Goal: Task Accomplishment & Management: Manage account settings

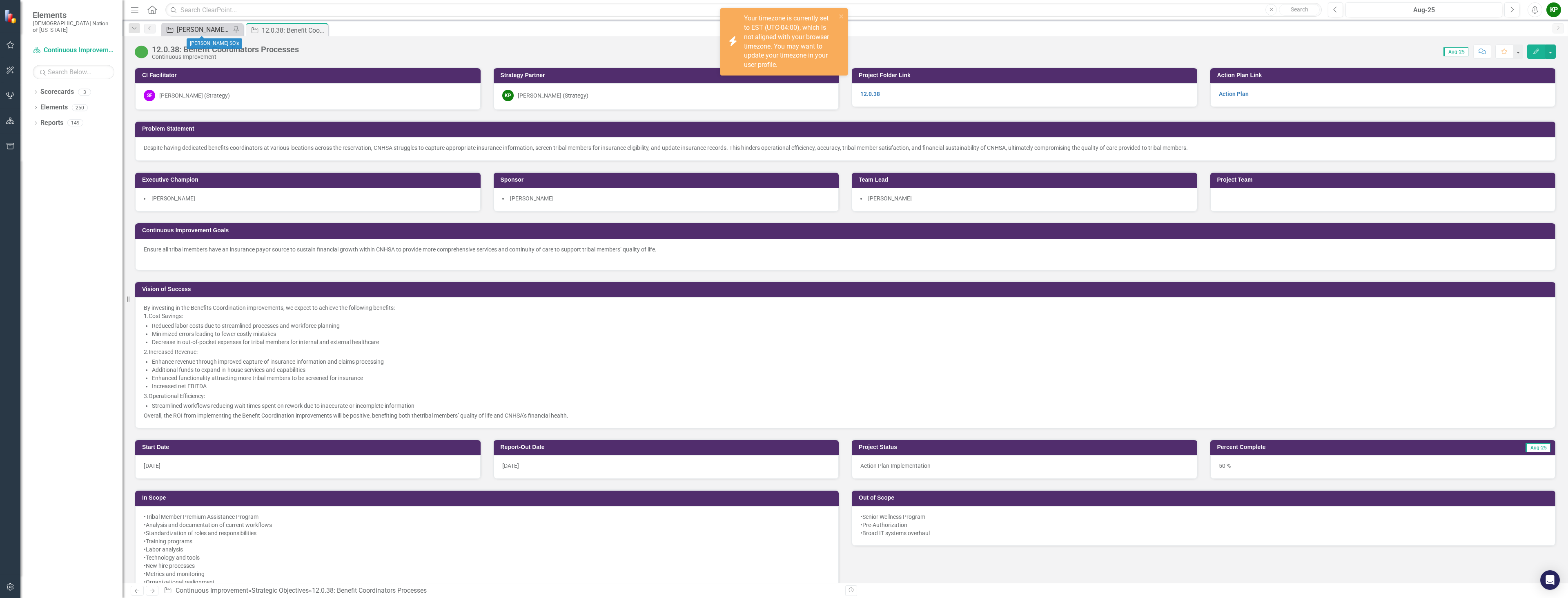
click at [202, 27] on div "[PERSON_NAME] SO's" at bounding box center [204, 30] width 54 height 10
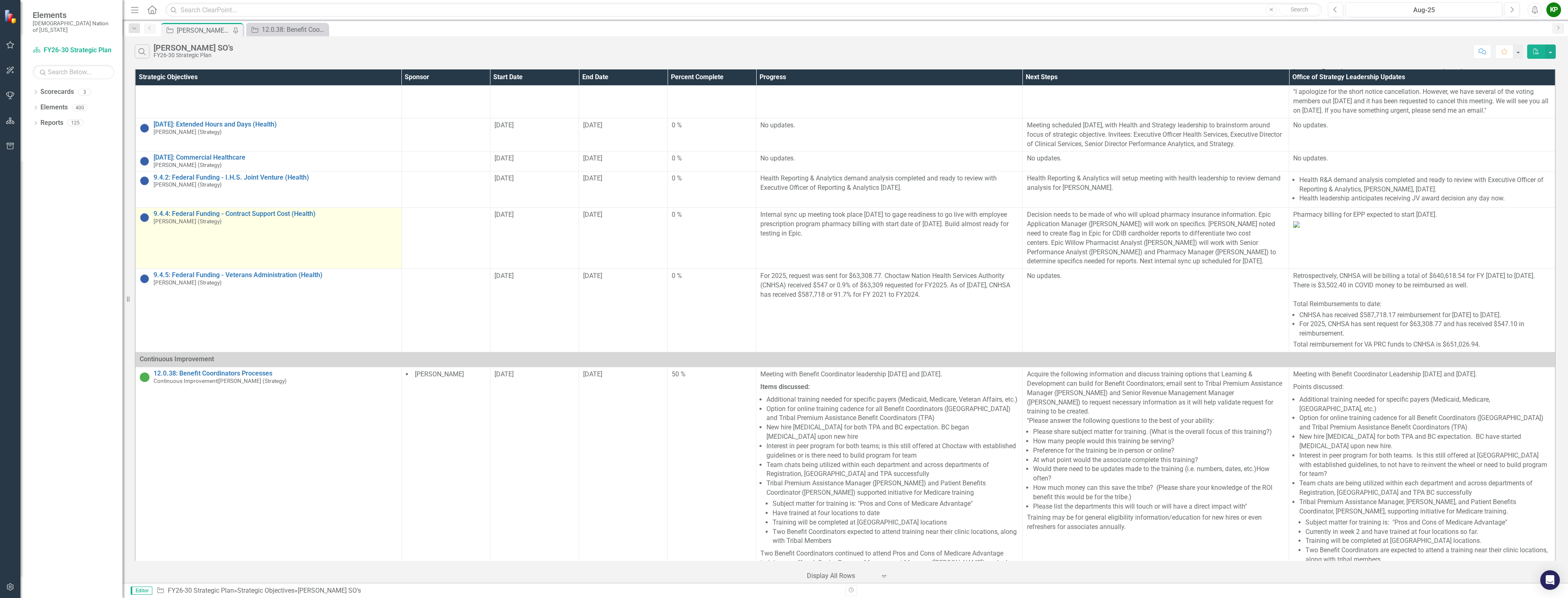
scroll to position [205, 0]
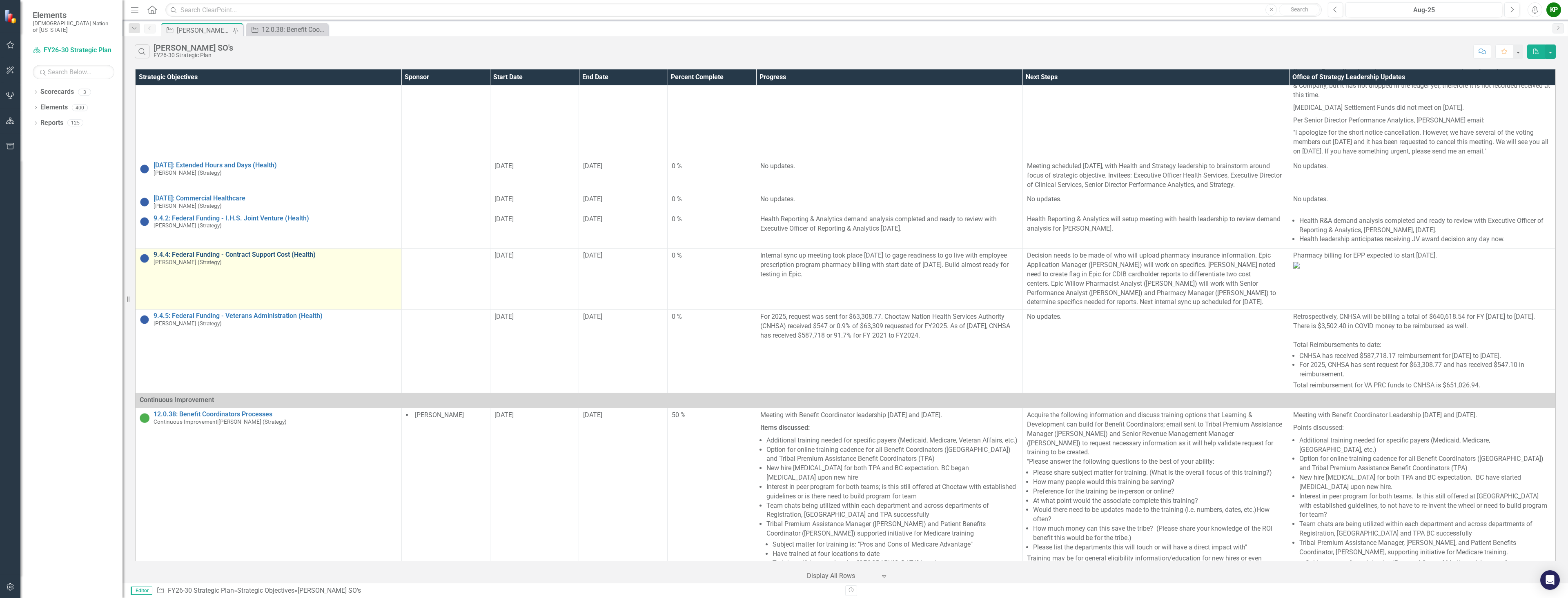
click at [267, 255] on link "9.4.4: Federal Funding - Contract Support Cost (Health)" at bounding box center [275, 255] width 244 height 7
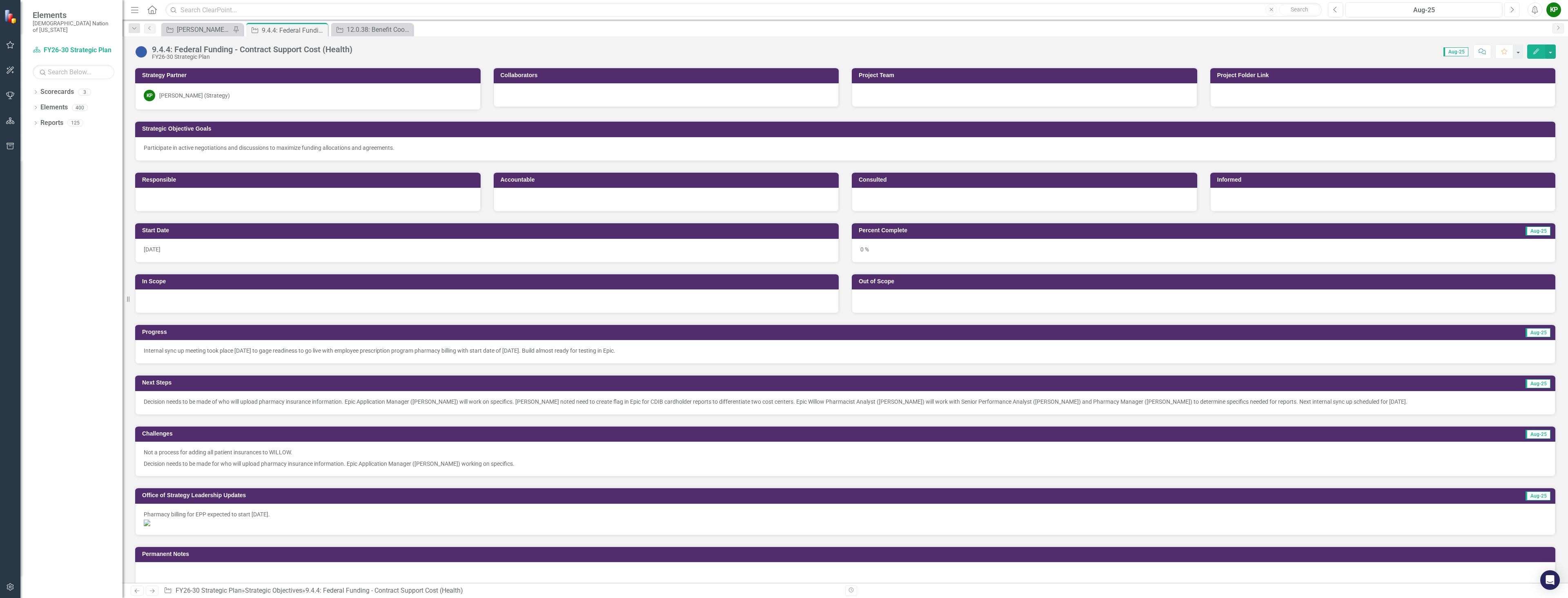
click at [1513, 7] on icon "Next" at bounding box center [1512, 10] width 4 height 7
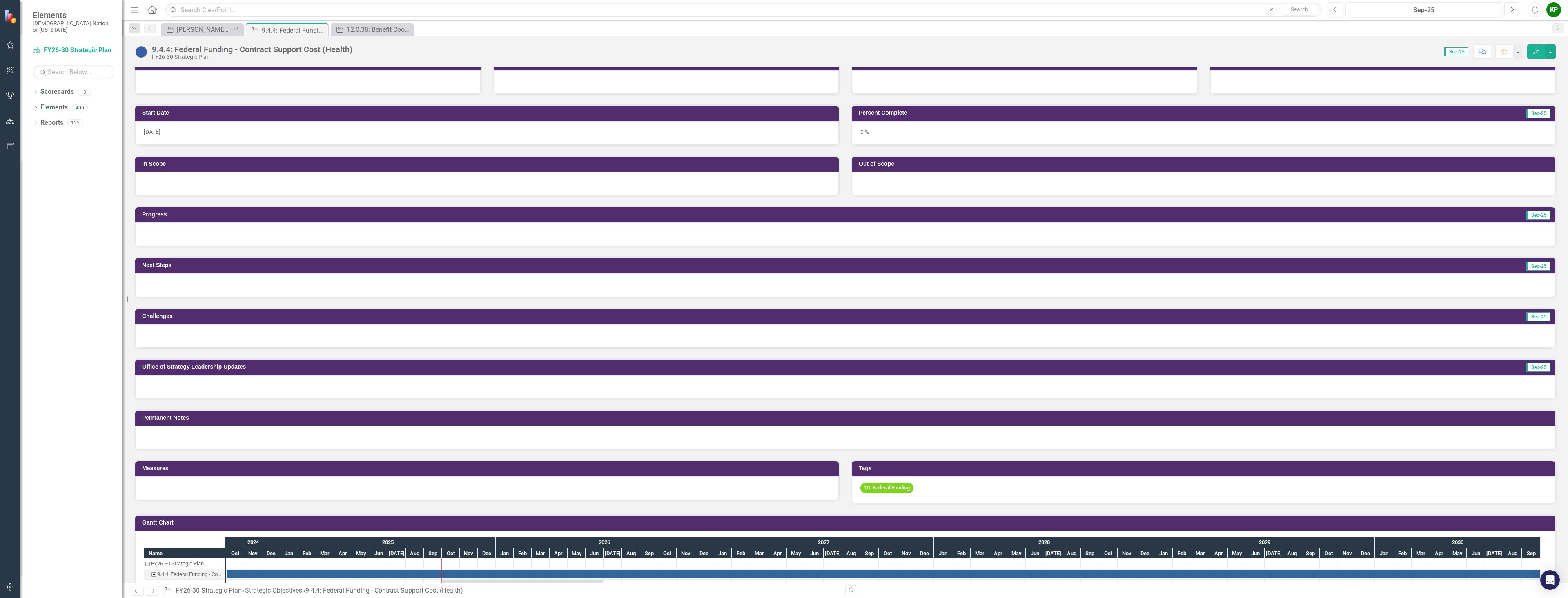
scroll to position [122, 0]
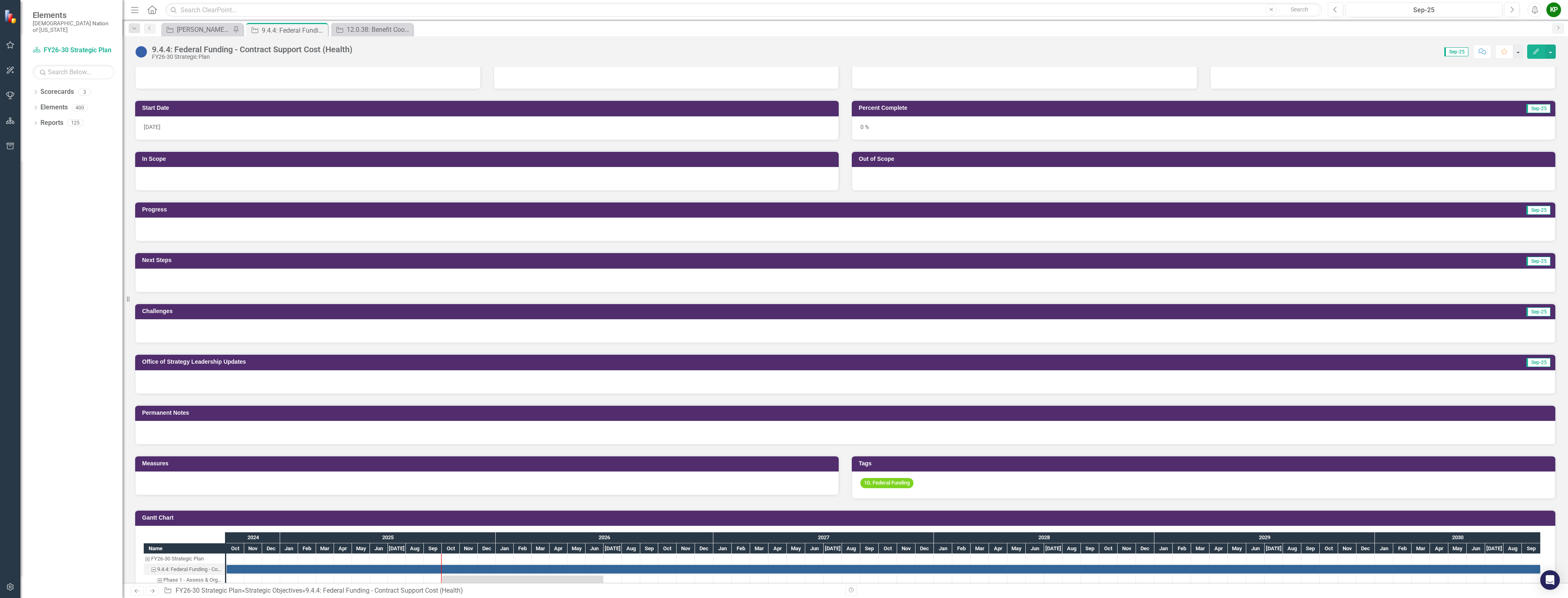
click at [199, 382] on div at bounding box center [845, 382] width 1421 height 24
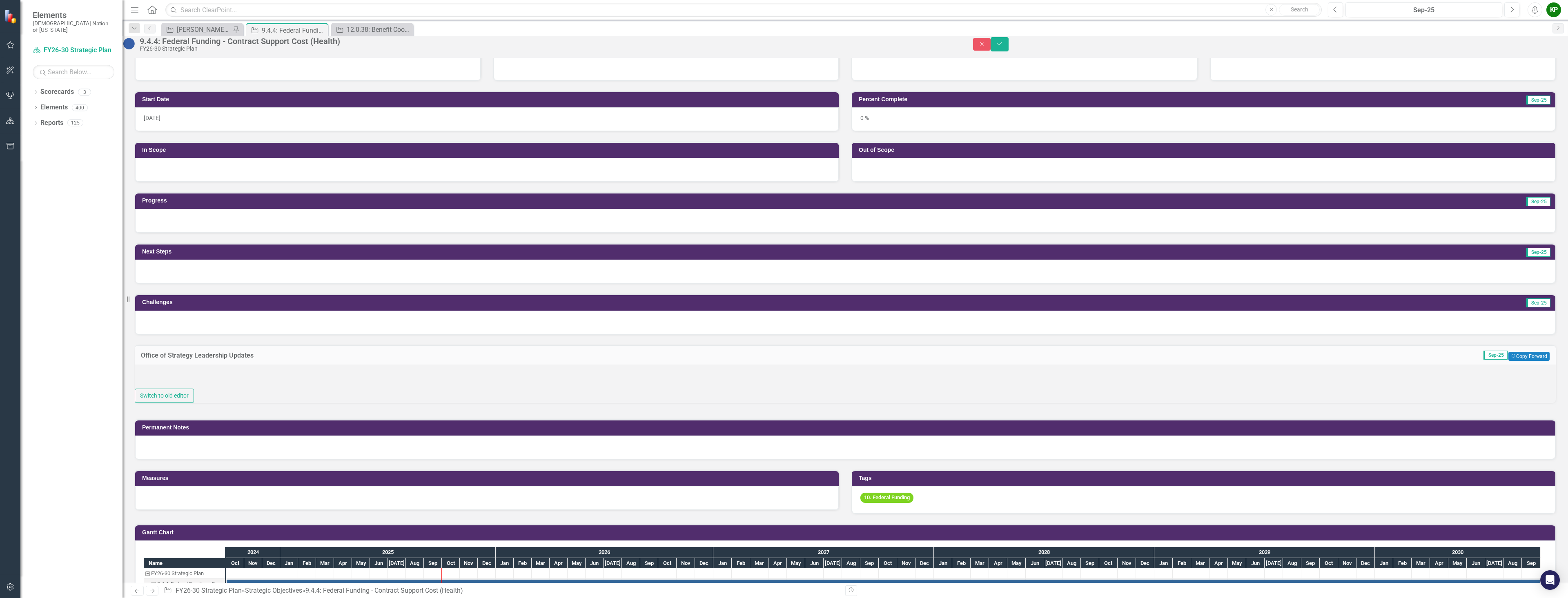
drag, startPoint x: 199, startPoint y: 404, endPoint x: 198, endPoint y: 396, distance: 8.1
click at [199, 389] on div at bounding box center [846, 376] width 1421 height 24
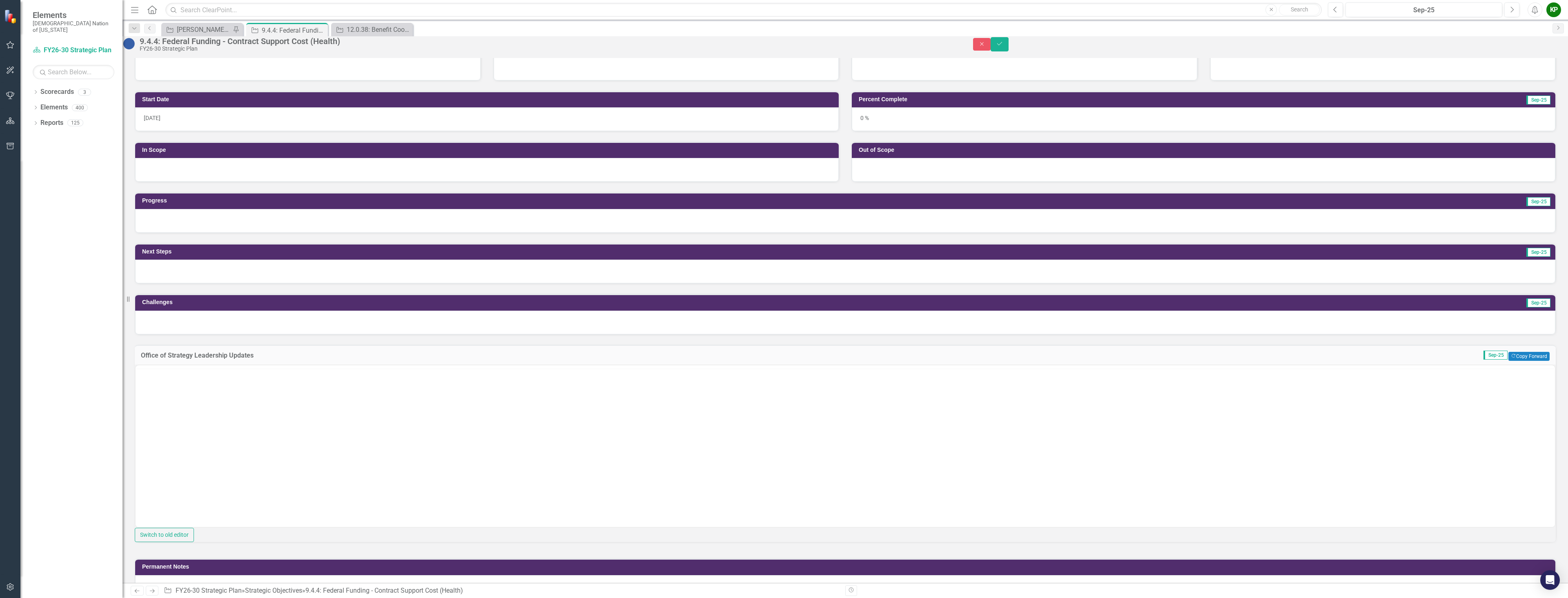
scroll to position [0, 0]
click at [193, 404] on body "Rich Text Area. Press ALT-0 for help." at bounding box center [846, 445] width 1420 height 122
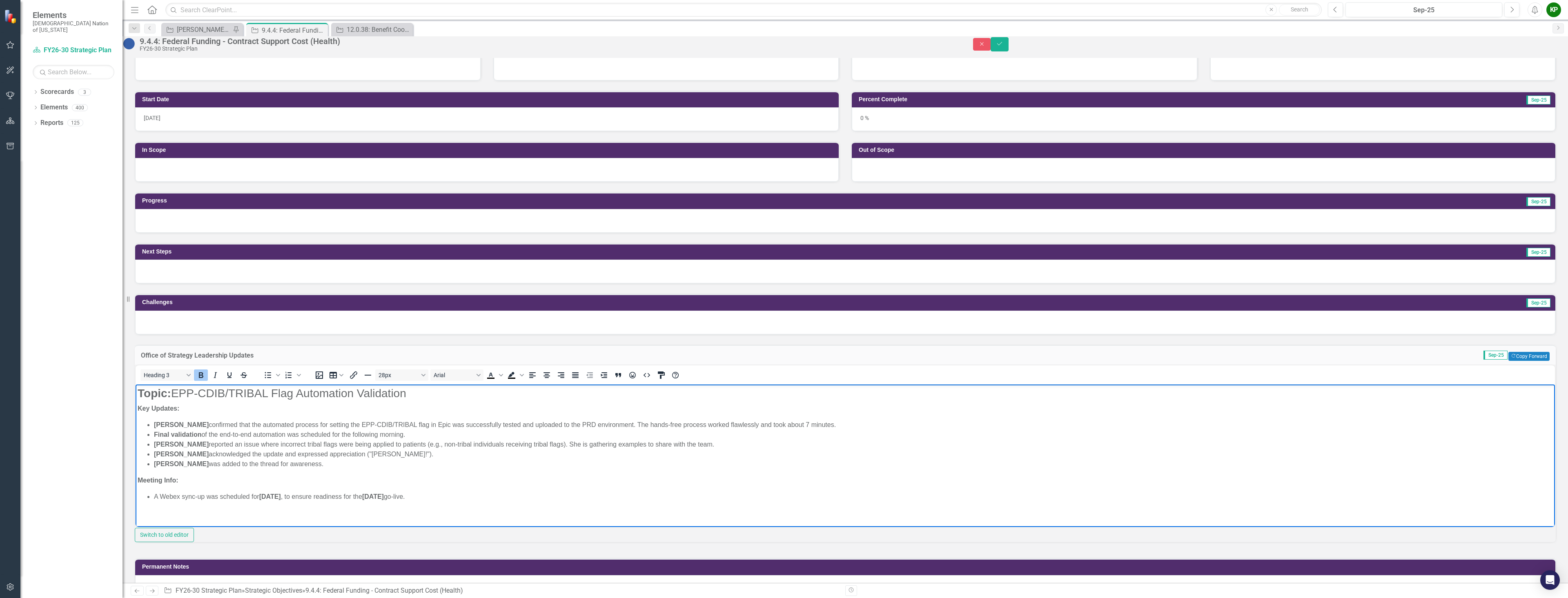
drag, startPoint x: 416, startPoint y: 397, endPoint x: 124, endPoint y: 390, distance: 292.1
click at [136, 390] on html "Topic: EPP-CDIB/TRIBAL Flag Automation Validation Key Updates: David Hamman con…" at bounding box center [846, 448] width 1420 height 126
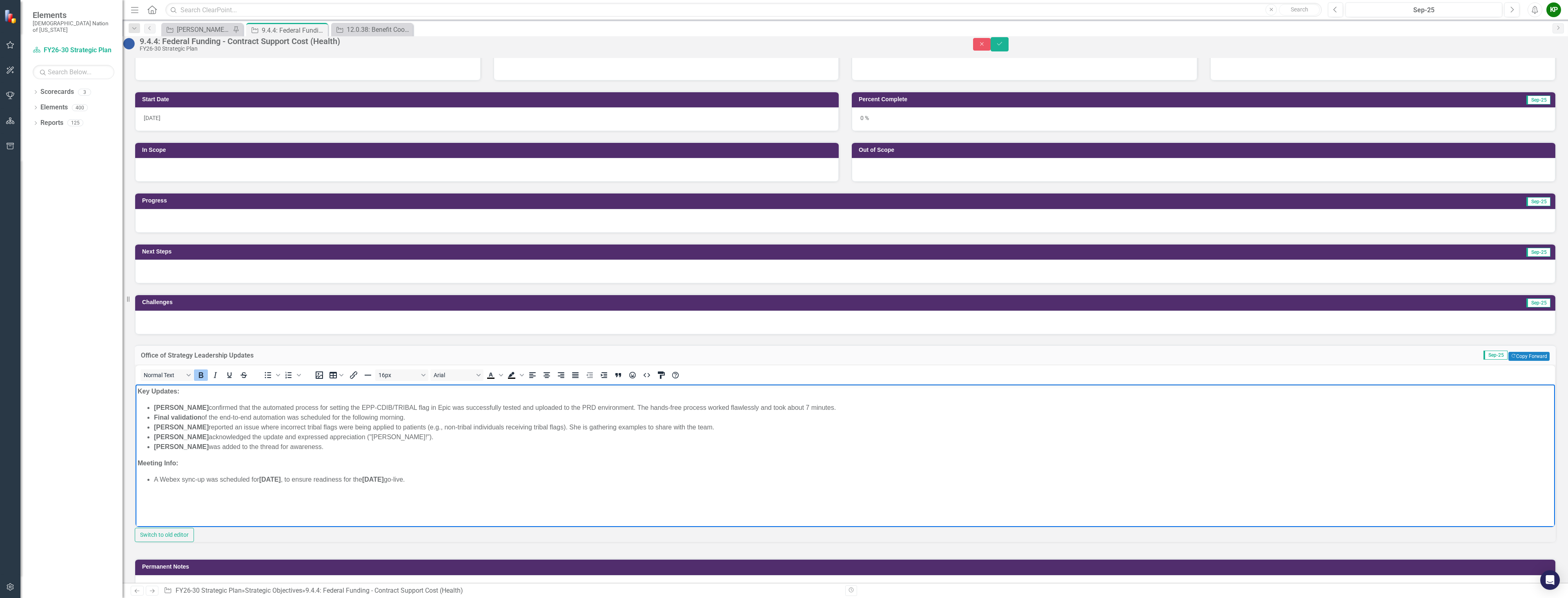
click at [308, 448] on li "Brittany Foster was added to the thread for awareness." at bounding box center [854, 447] width 1399 height 10
drag, startPoint x: 139, startPoint y: 391, endPoint x: 693, endPoint y: 931, distance: 773.6
click at [549, 508] on html "Key Updates: David Hamman confirmed that the automated process for setting the …" at bounding box center [846, 445] width 1420 height 122
click at [193, 381] on button "Normal Text" at bounding box center [167, 375] width 53 height 11
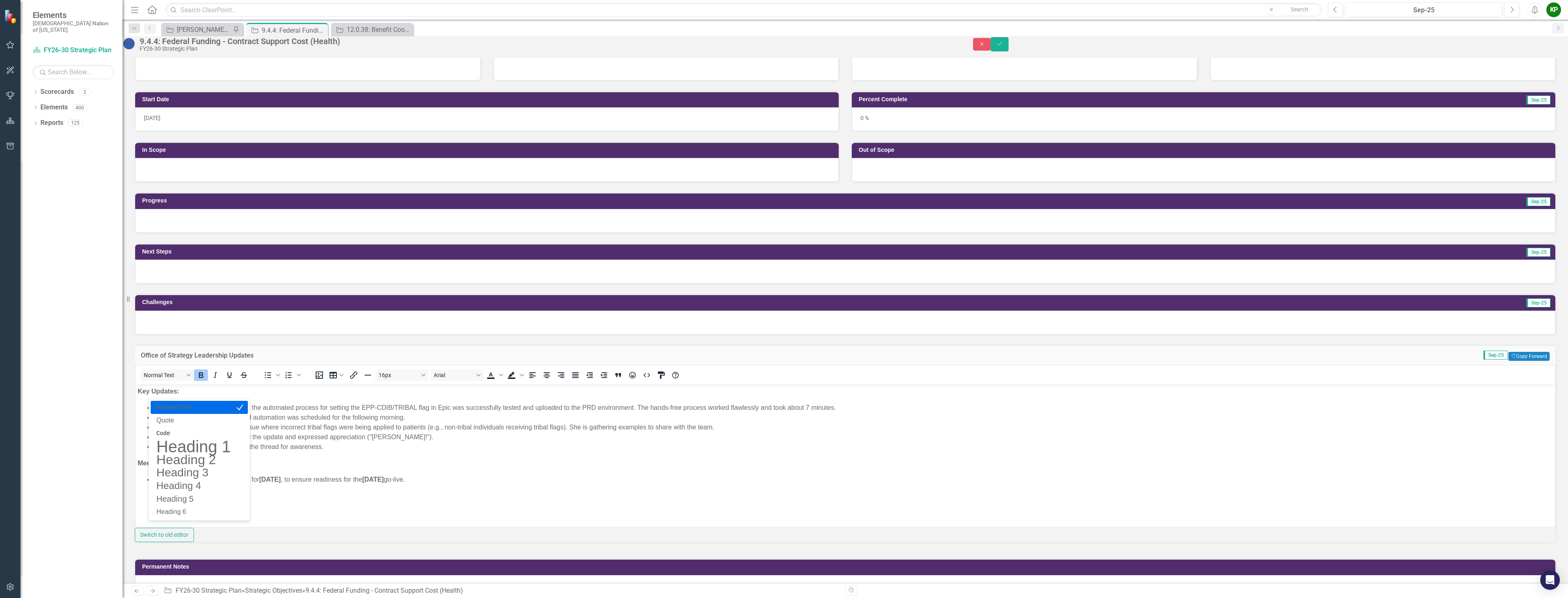
click at [188, 406] on p "Normal Text" at bounding box center [193, 407] width 76 height 10
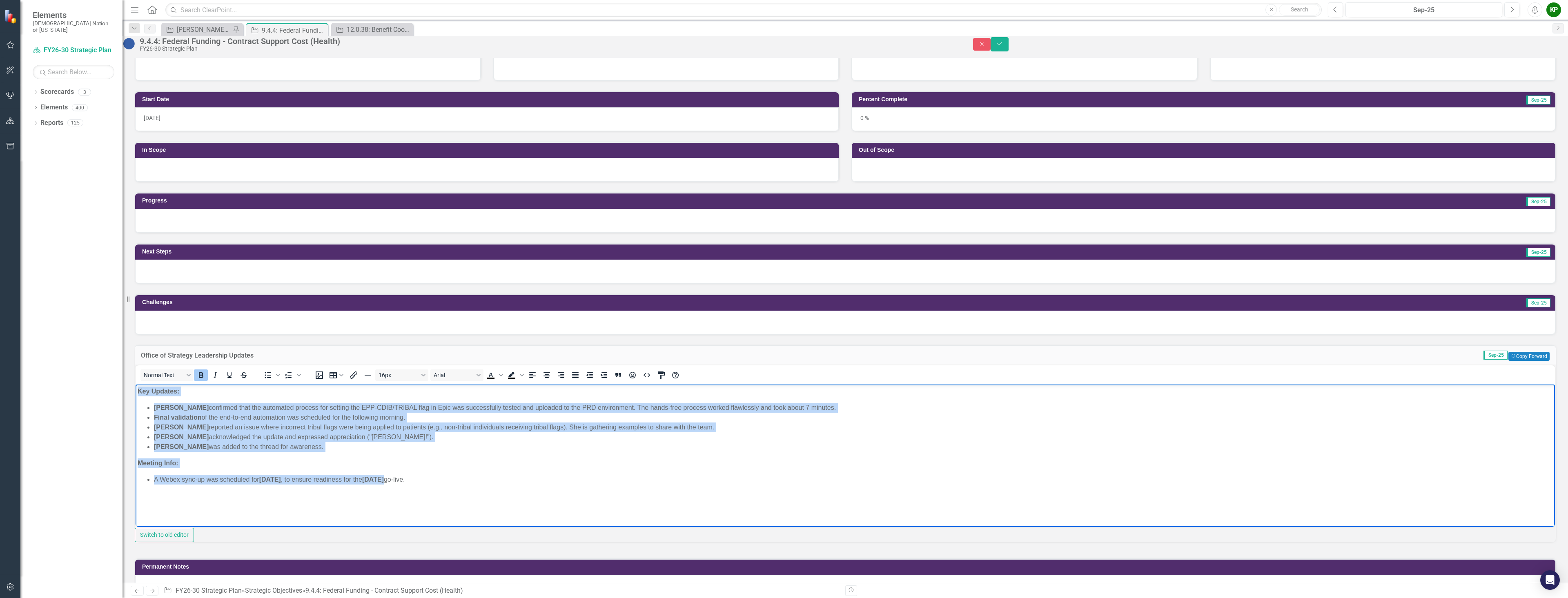
click at [565, 493] on body "Key Updates: David Hamman confirmed that the automated process for setting the …" at bounding box center [846, 445] width 1420 height 122
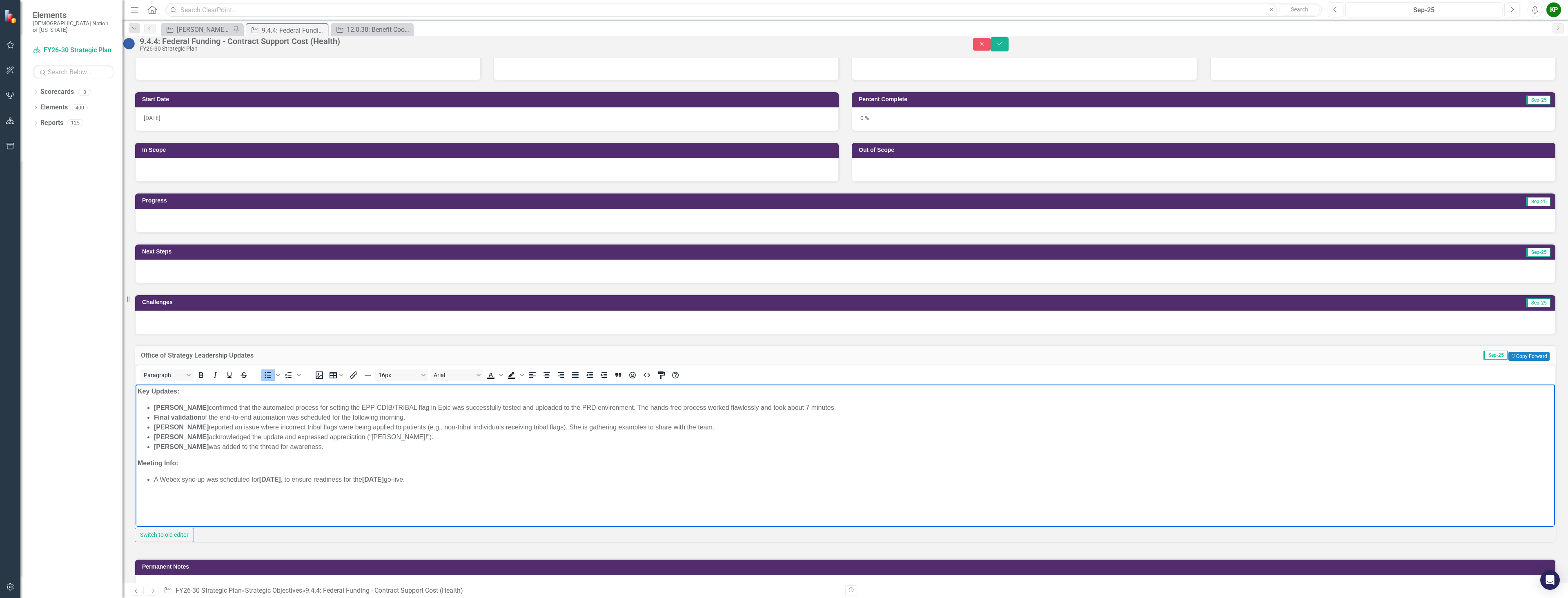
drag, startPoint x: 153, startPoint y: 481, endPoint x: 508, endPoint y: 485, distance: 355.0
click at [508, 485] on body "Key Updates: David Hamman confirmed that the automated process for setting the …" at bounding box center [846, 445] width 1420 height 122
click at [203, 378] on icon "Bold" at bounding box center [201, 376] width 4 height 6
click at [295, 465] on p "Meeting Info:" at bounding box center [846, 463] width 1415 height 10
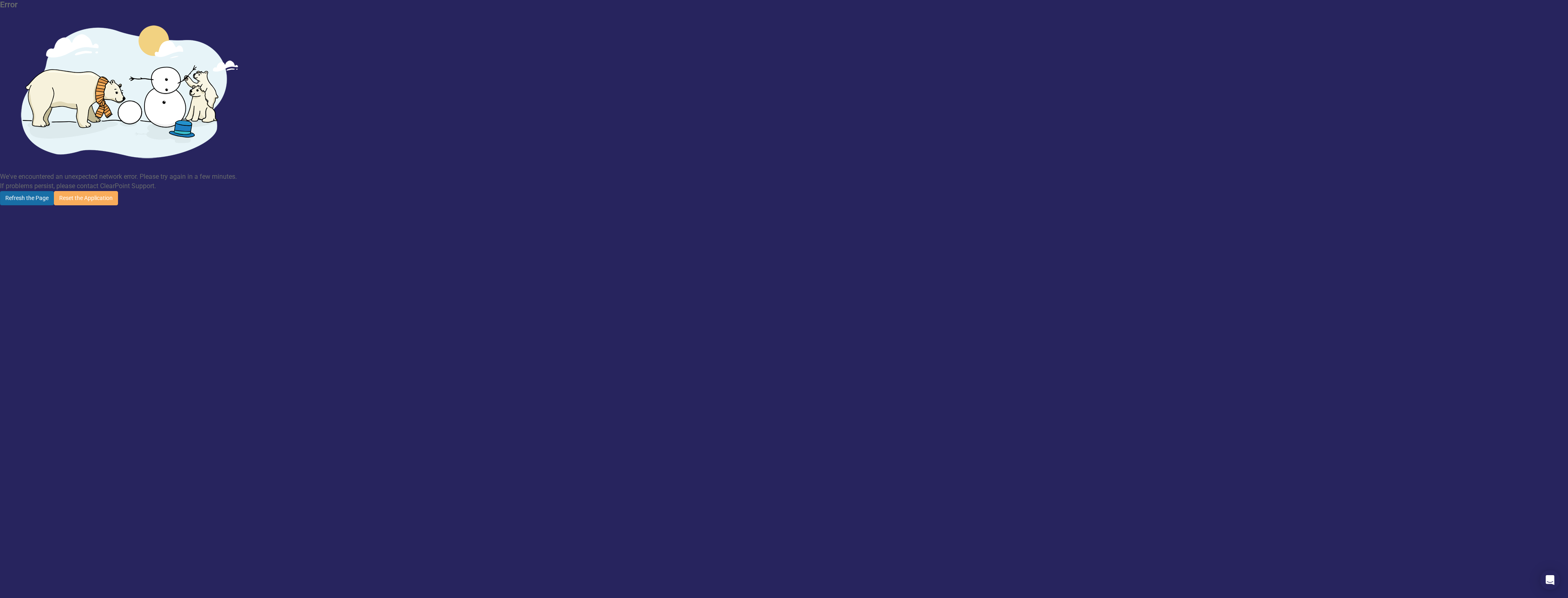
click at [54, 191] on button "Refresh the Page" at bounding box center [27, 198] width 54 height 14
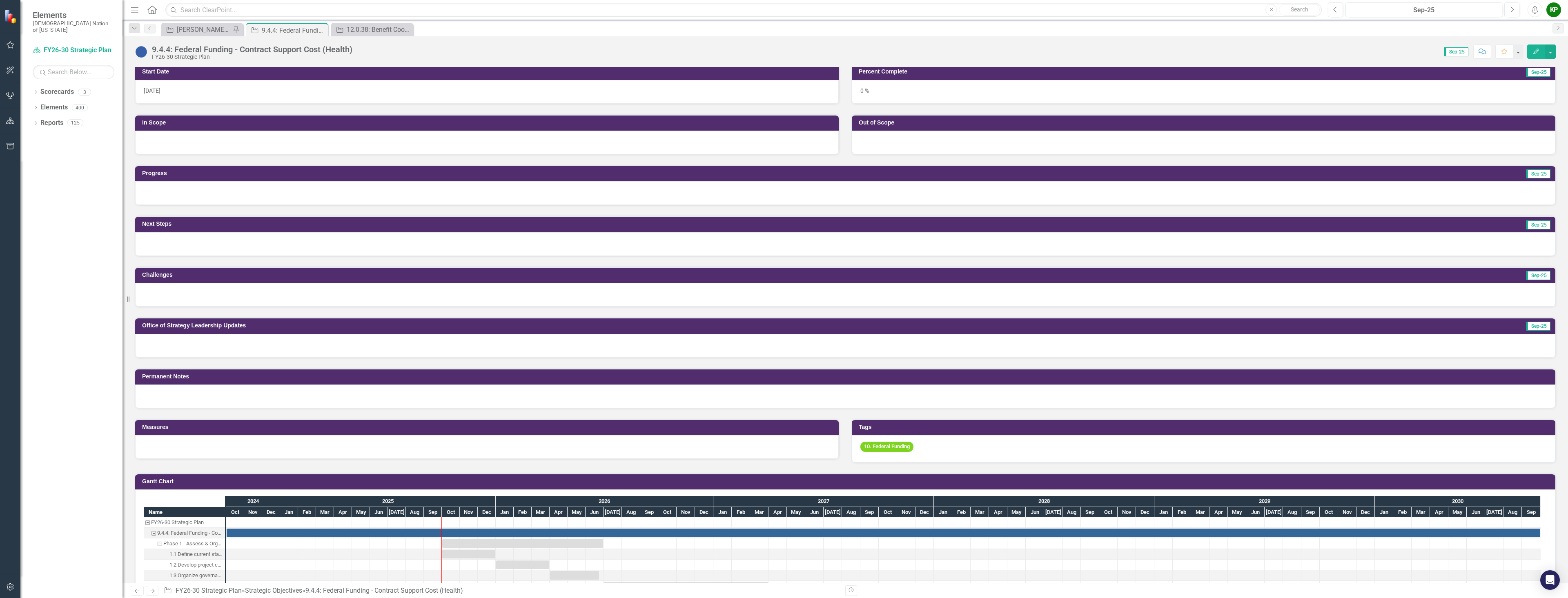
scroll to position [205, 0]
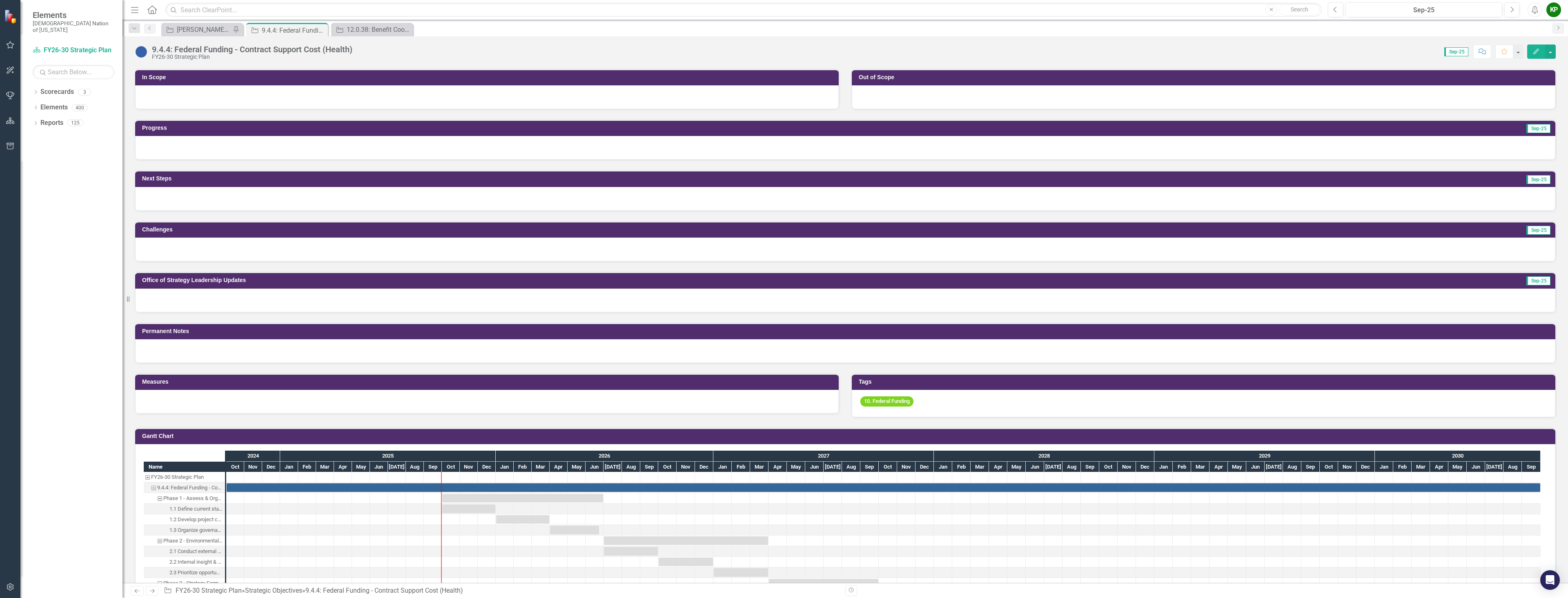
click at [268, 300] on div at bounding box center [845, 301] width 1421 height 24
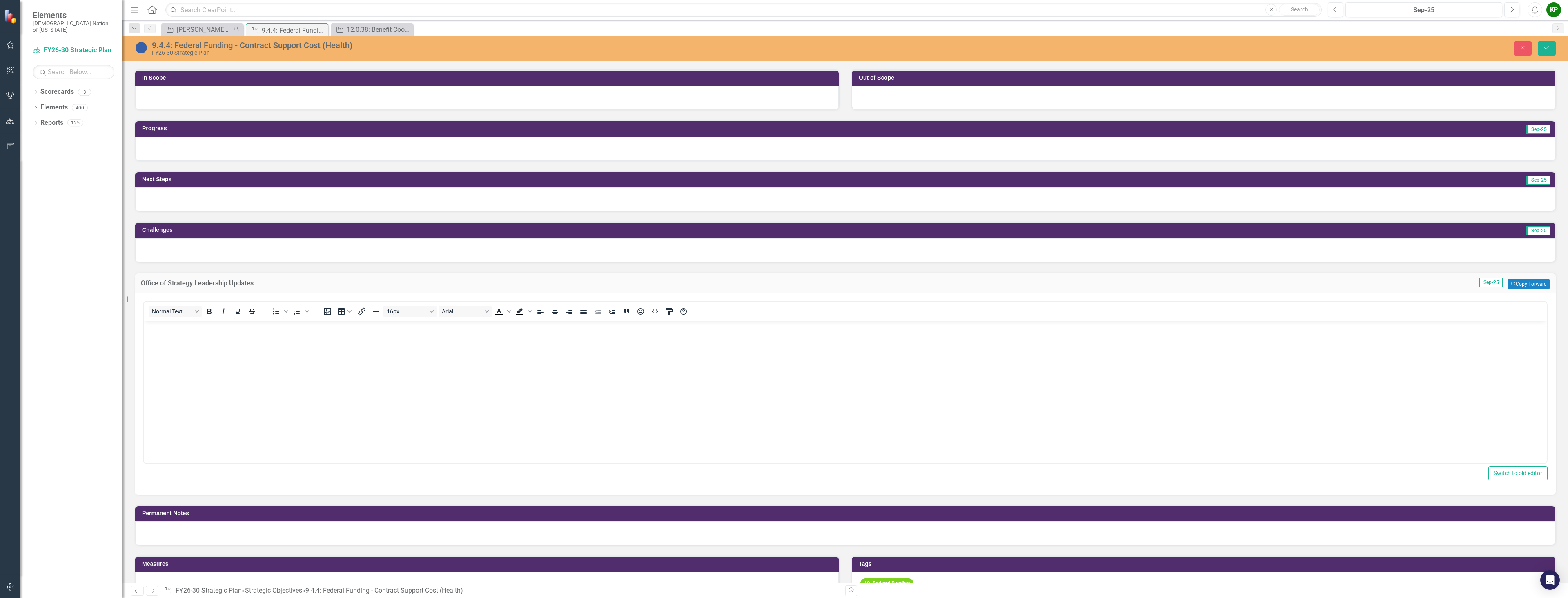
scroll to position [0, 0]
click at [263, 313] on div "Normal Text" at bounding box center [204, 310] width 121 height 16
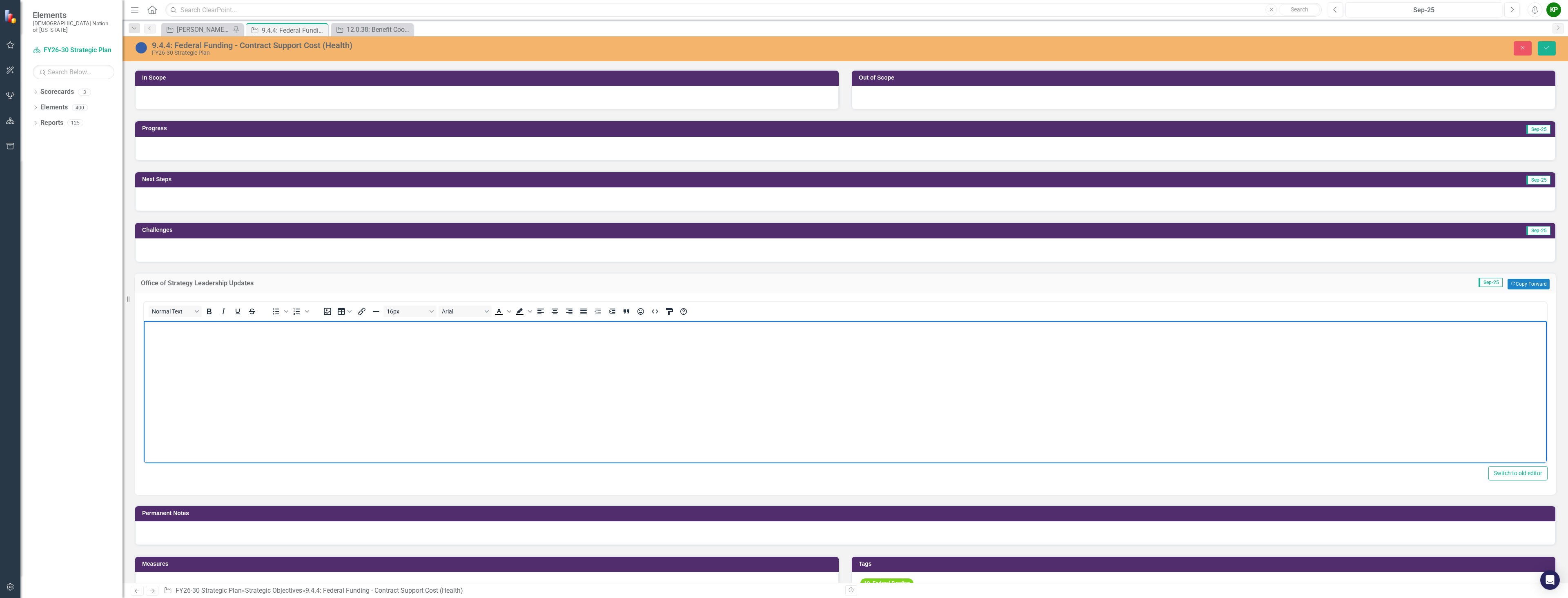
click at [266, 339] on body "Rich Text Area. Press ALT-0 for help." at bounding box center [846, 382] width 1403 height 122
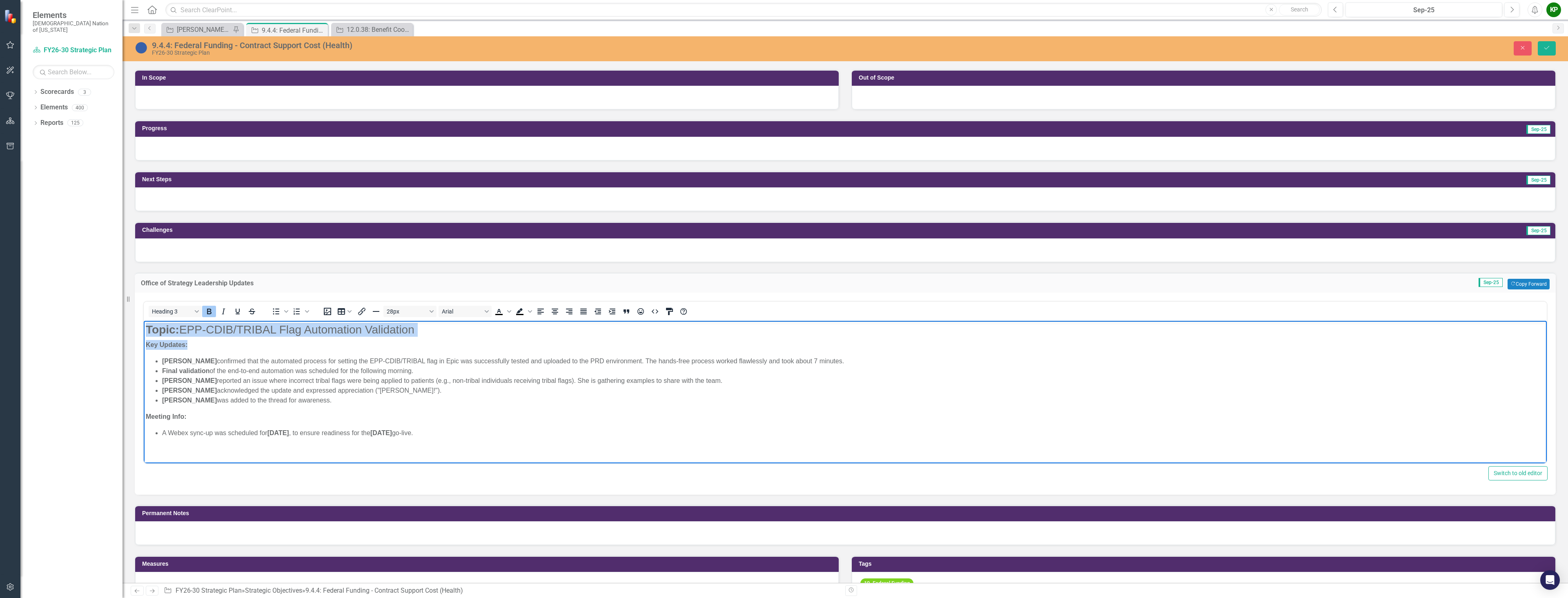
drag, startPoint x: 432, startPoint y: 339, endPoint x: 276, endPoint y: 645, distance: 343.5
click at [144, 321] on html "Topic: EPP-CDIB/TRIBAL Flag Automation Validation Key Updates: David Hamman con…" at bounding box center [846, 384] width 1403 height 126
click at [173, 339] on body "Topic: EPP-CDIB/TRIBAL Flag Automation Validation Key Updates: David Hamman con…" at bounding box center [846, 384] width 1403 height 126
click at [153, 339] on body "Topic: EPP-CDIB/TRIBAL Flag Automation Validation Key Updates: David Hamman con…" at bounding box center [846, 384] width 1403 height 126
click at [427, 330] on h3 "Topic: EPP-CDIB/TRIBAL Flag Automation Validation" at bounding box center [846, 329] width 1399 height 14
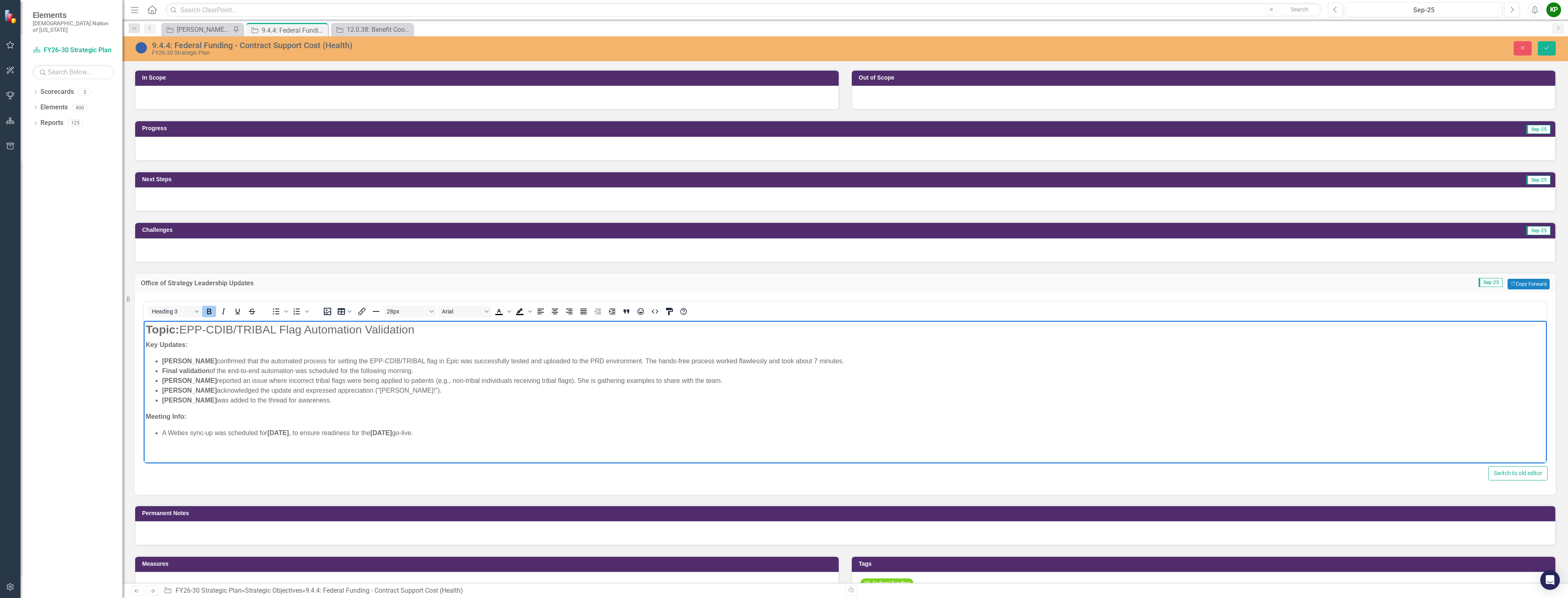
drag, startPoint x: 426, startPoint y: 330, endPoint x: 270, endPoint y: 646, distance: 352.4
click at [144, 325] on html "Topic: EPP-CDIB/TRIBAL Flag Automation Validation Key Updates: David Hamman con…" at bounding box center [846, 384] width 1403 height 126
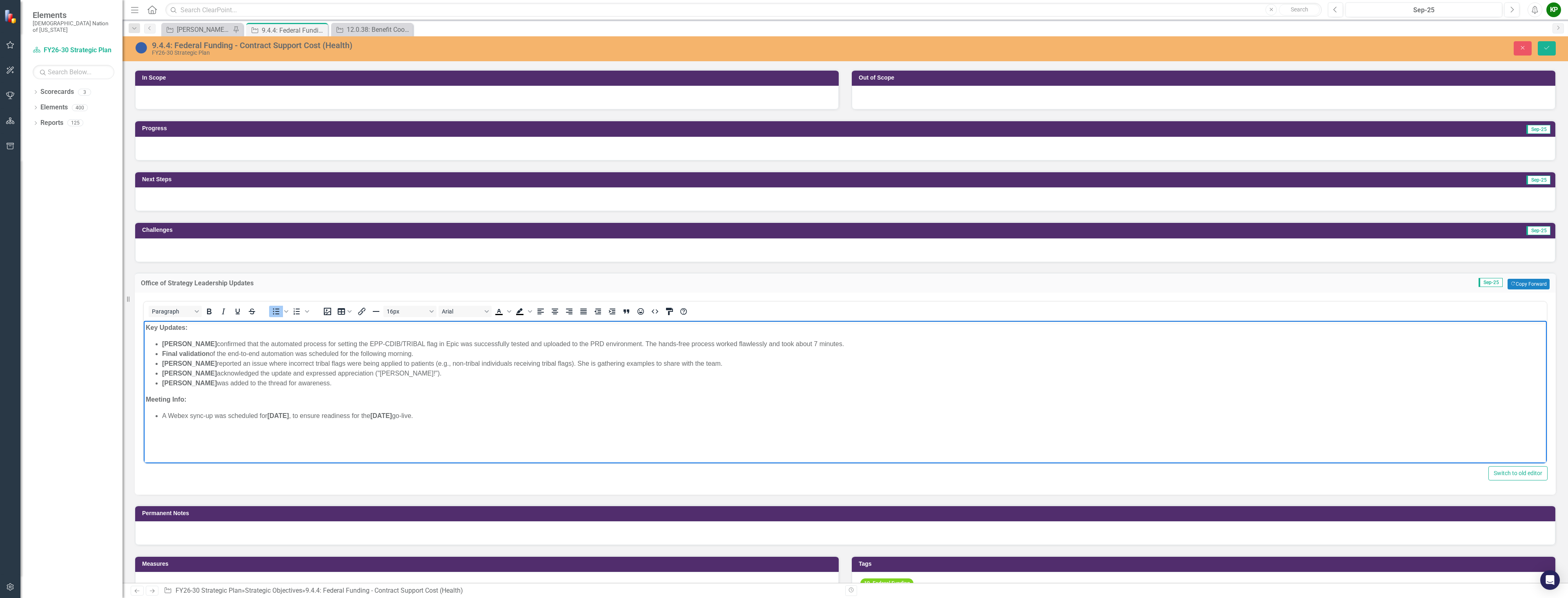
drag, startPoint x: 484, startPoint y: 416, endPoint x: 163, endPoint y: 411, distance: 321.0
click at [163, 411] on li "A Webex sync-up was scheduled for September 11, 2025 , to ensure readiness for …" at bounding box center [854, 415] width 1383 height 10
click at [212, 310] on icon "Bold" at bounding box center [209, 311] width 10 height 10
click at [300, 394] on p "Meeting Info:" at bounding box center [846, 399] width 1399 height 10
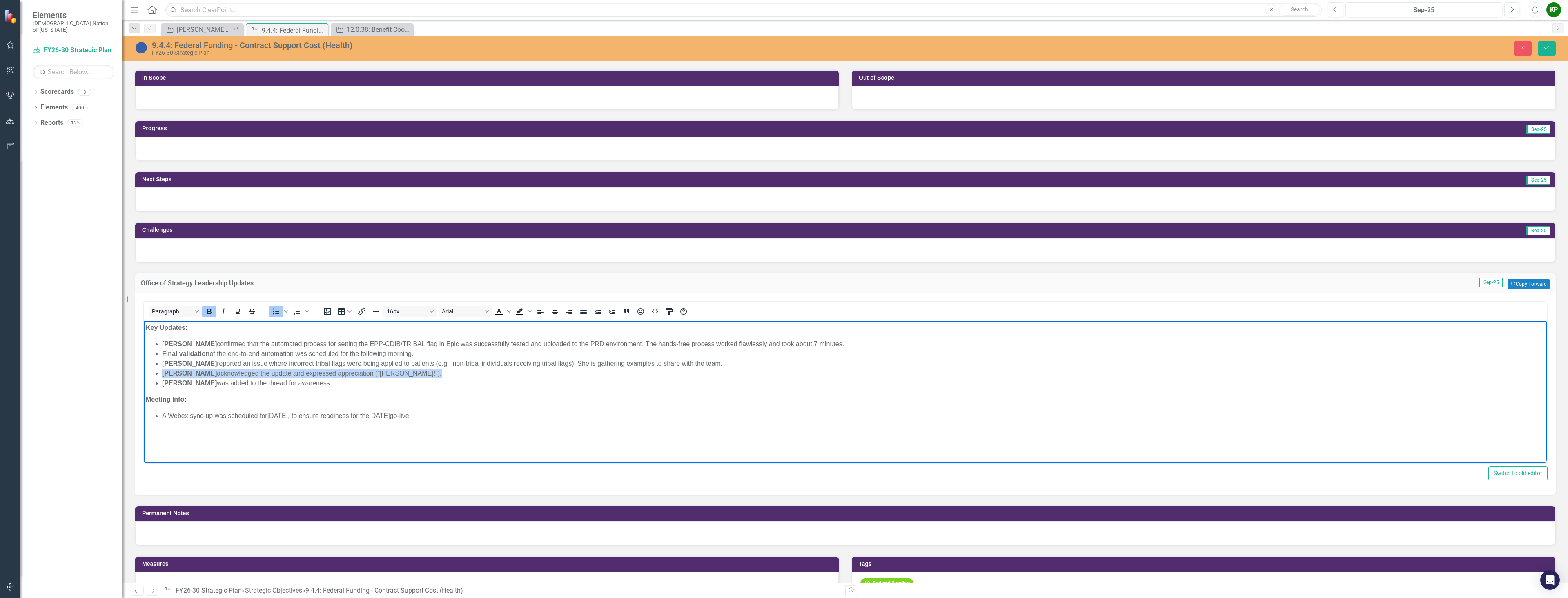
drag, startPoint x: 430, startPoint y: 375, endPoint x: 162, endPoint y: 371, distance: 268.0
click at [162, 371] on li "Todd Hallmark acknowledged the update and expressed appreciation ("Yakoke Davey…" at bounding box center [854, 373] width 1383 height 10
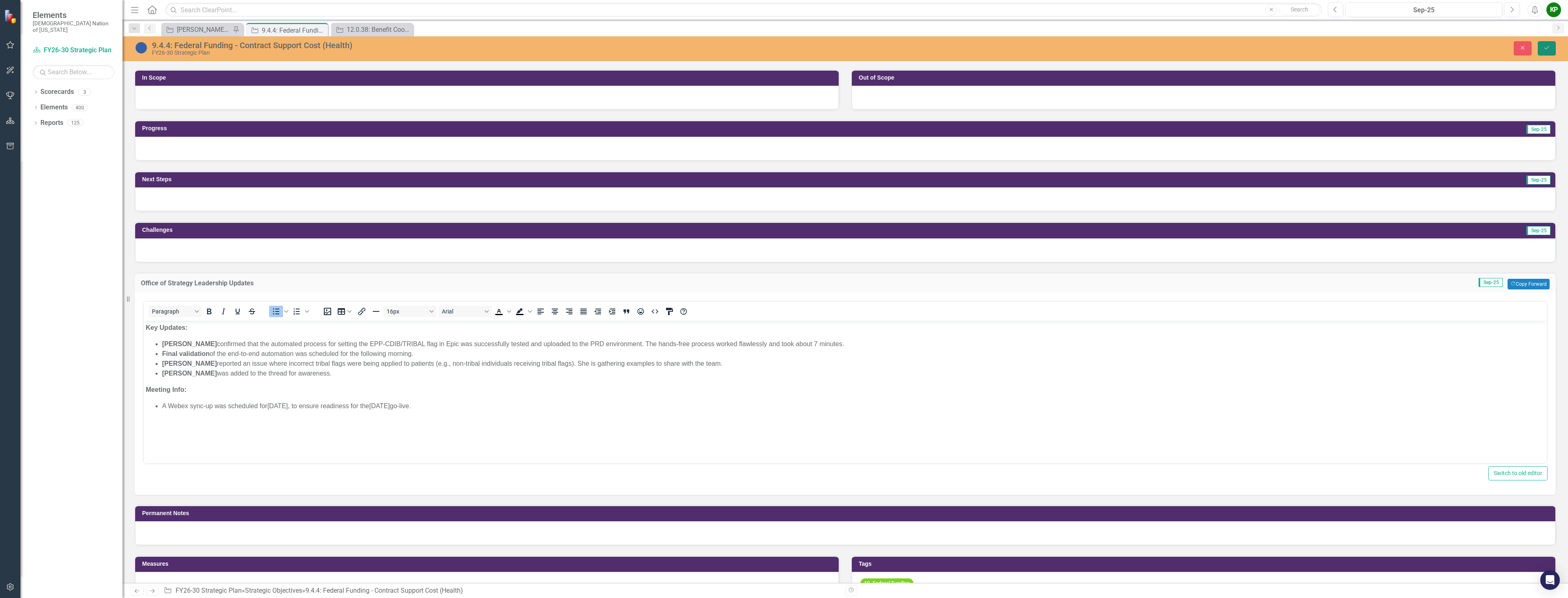
click at [1541, 46] on button "Save" at bounding box center [1547, 48] width 18 height 14
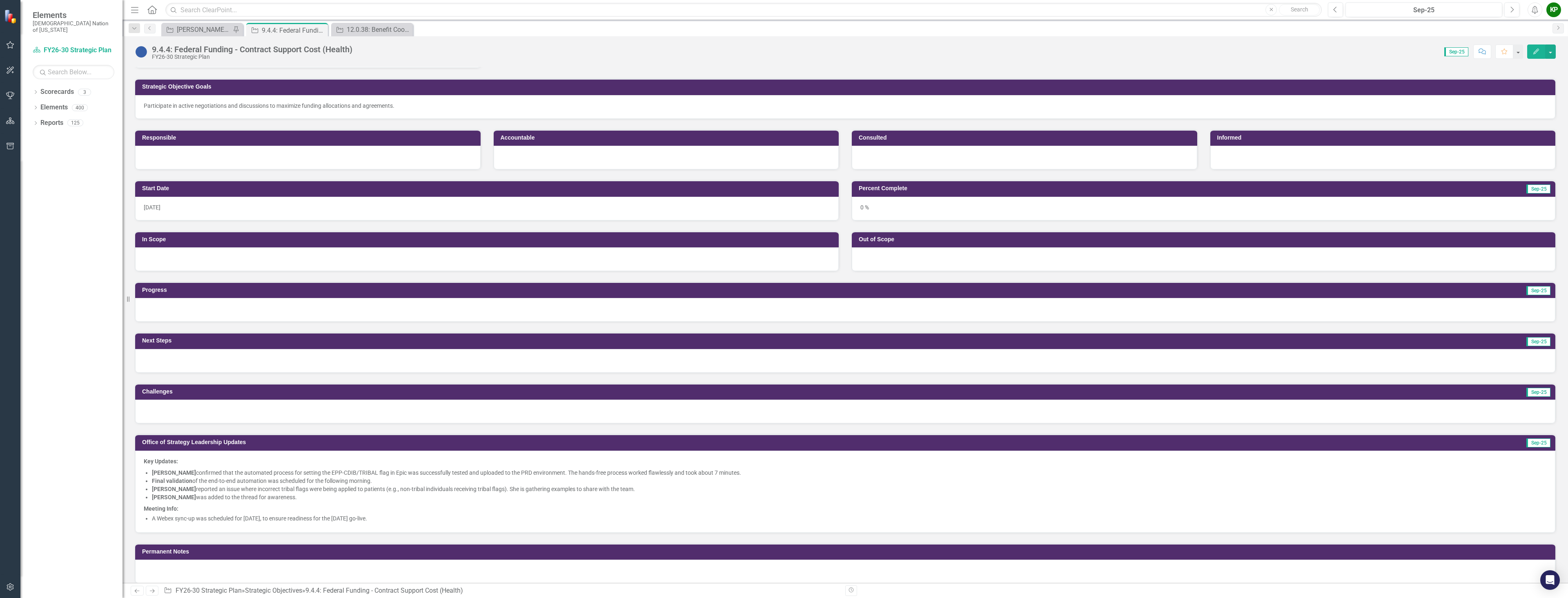
scroll to position [41, 0]
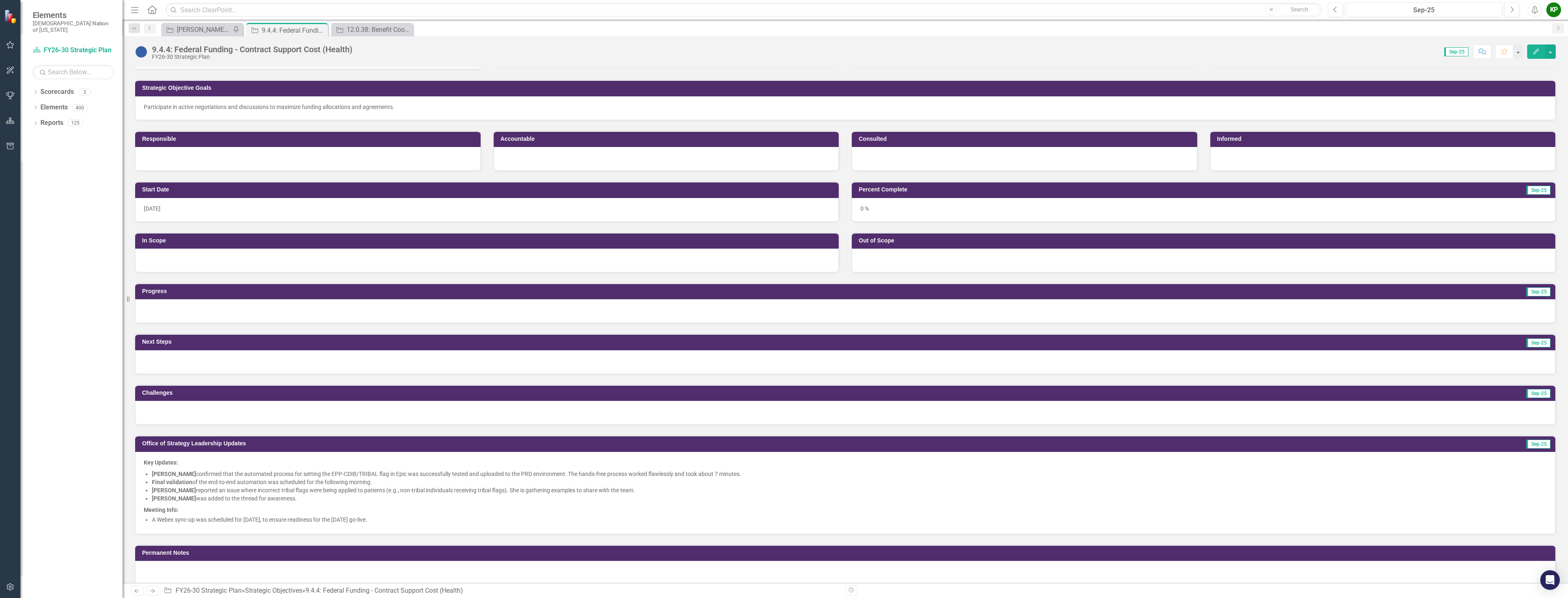
click at [851, 478] on li "Final validation of the end-to-end automation was scheduled for the following m…" at bounding box center [849, 482] width 1395 height 8
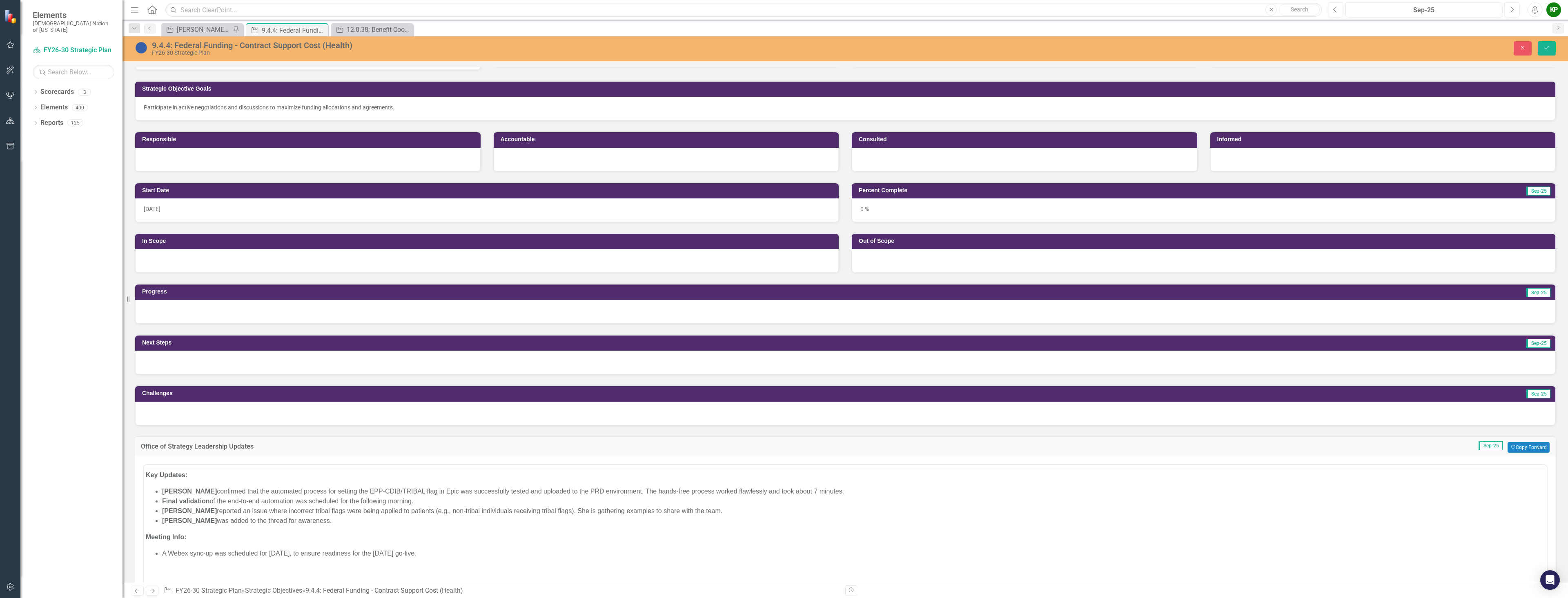
scroll to position [0, 0]
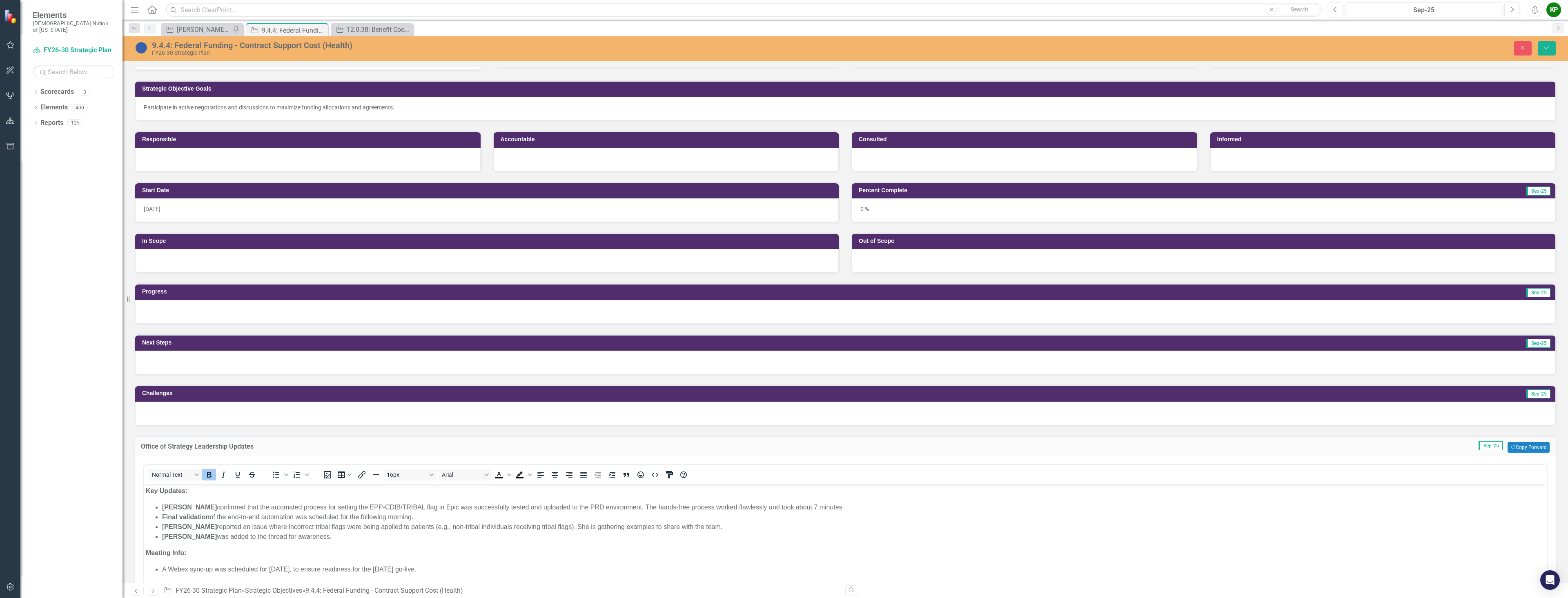
click at [529, 365] on div at bounding box center [845, 362] width 1421 height 24
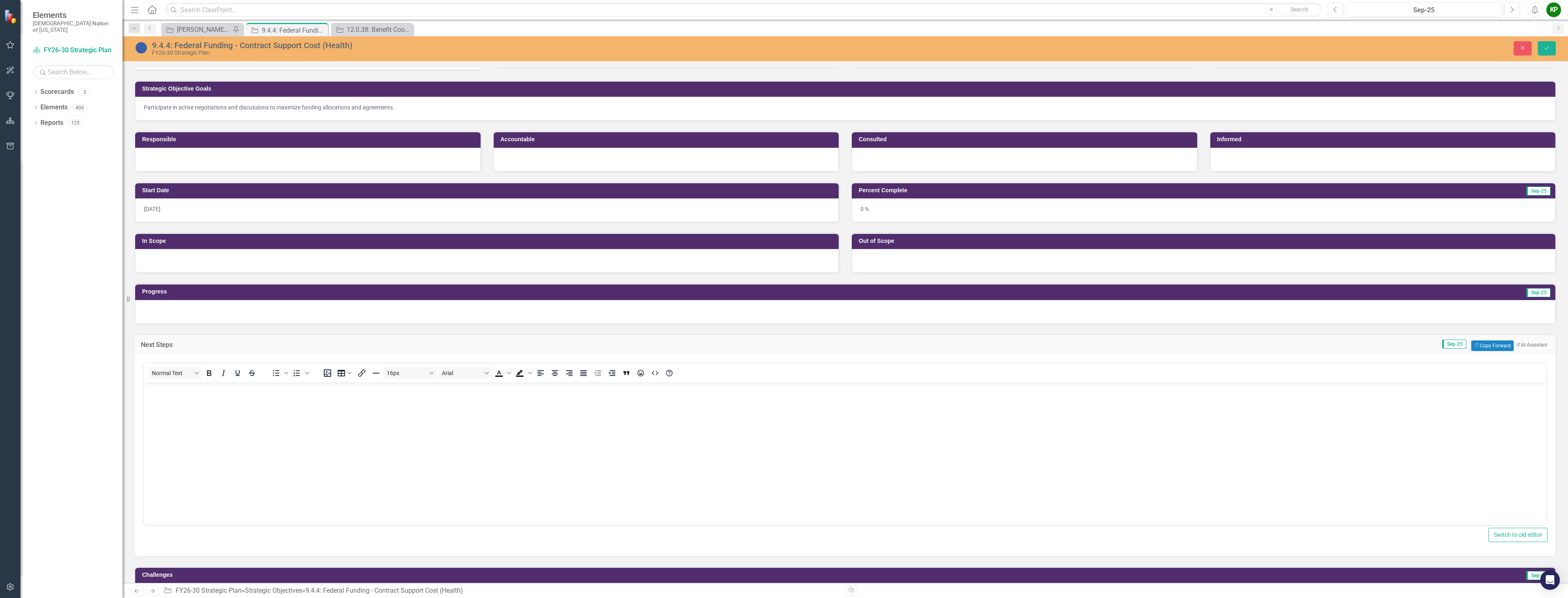
click at [1026, 310] on div at bounding box center [845, 312] width 1421 height 24
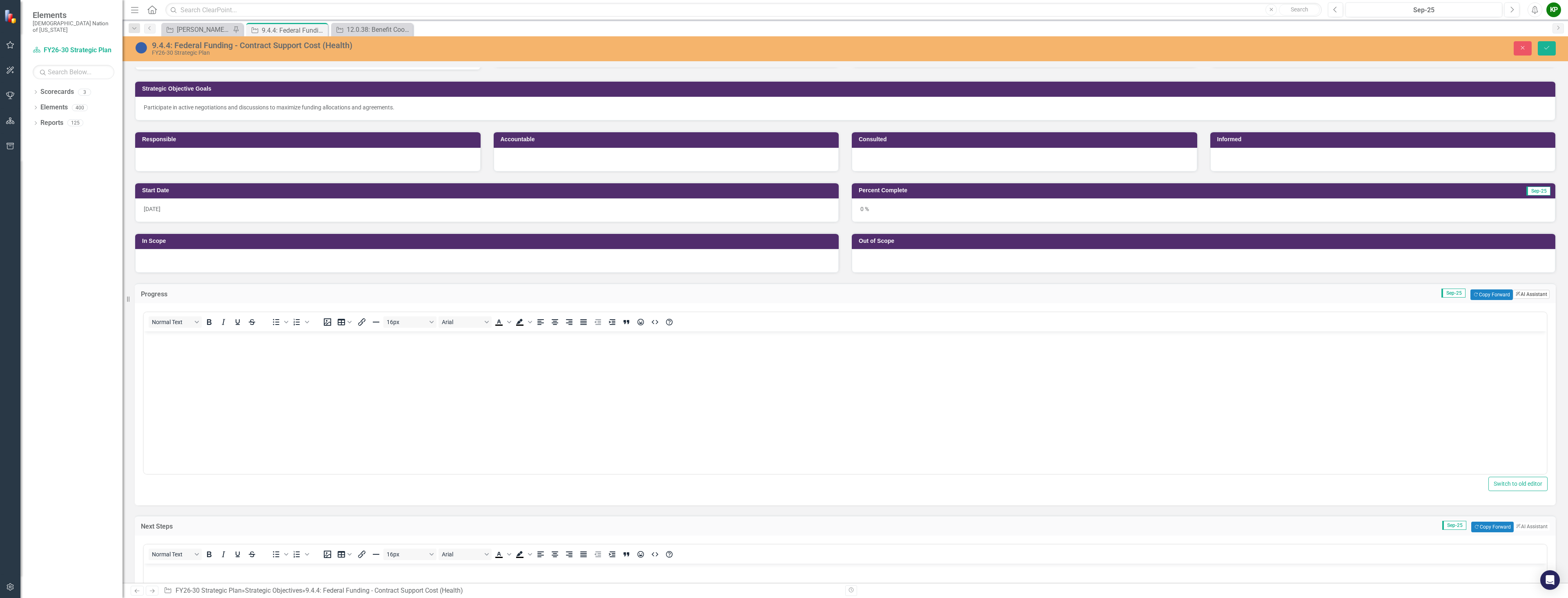
click at [1524, 293] on button "ClearPoint AI AI Assistant" at bounding box center [1532, 294] width 37 height 9
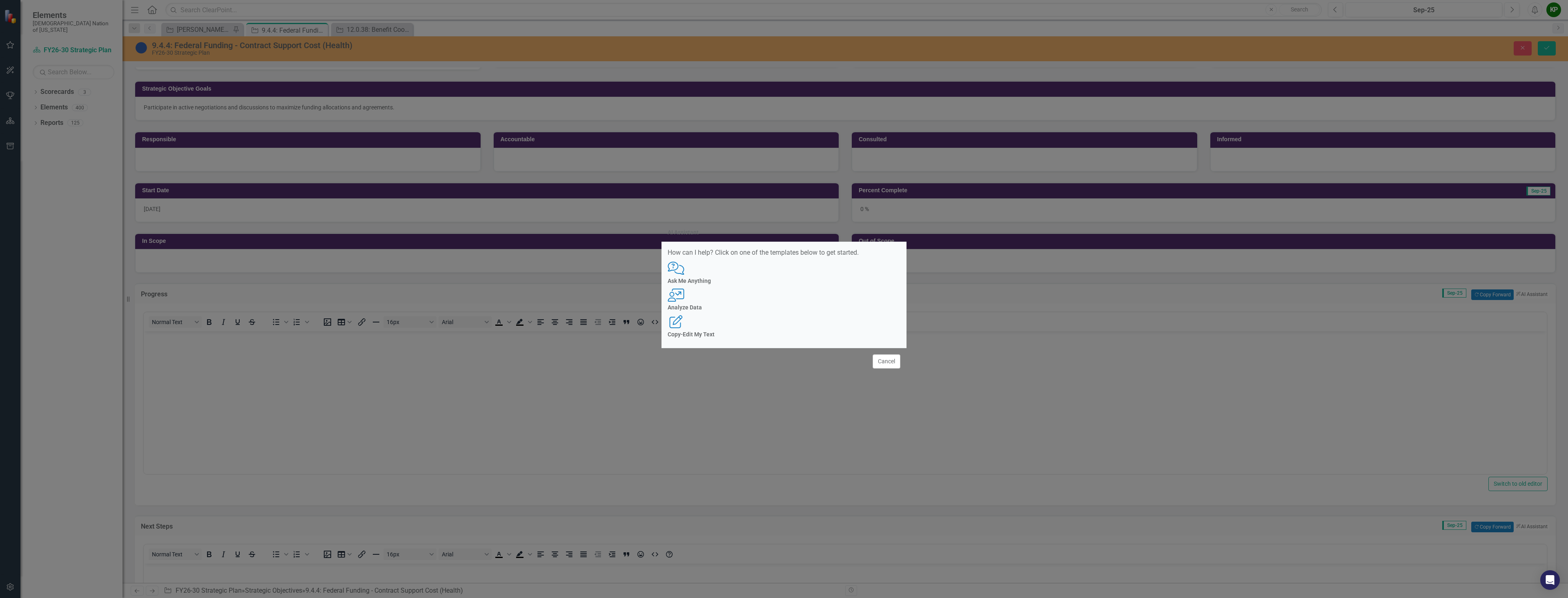
click at [1164, 481] on div "AI Assistant How can I help? Click on one of the templates below to get started…" at bounding box center [784, 299] width 1568 height 598
click at [891, 354] on button "Cancel" at bounding box center [886, 361] width 27 height 14
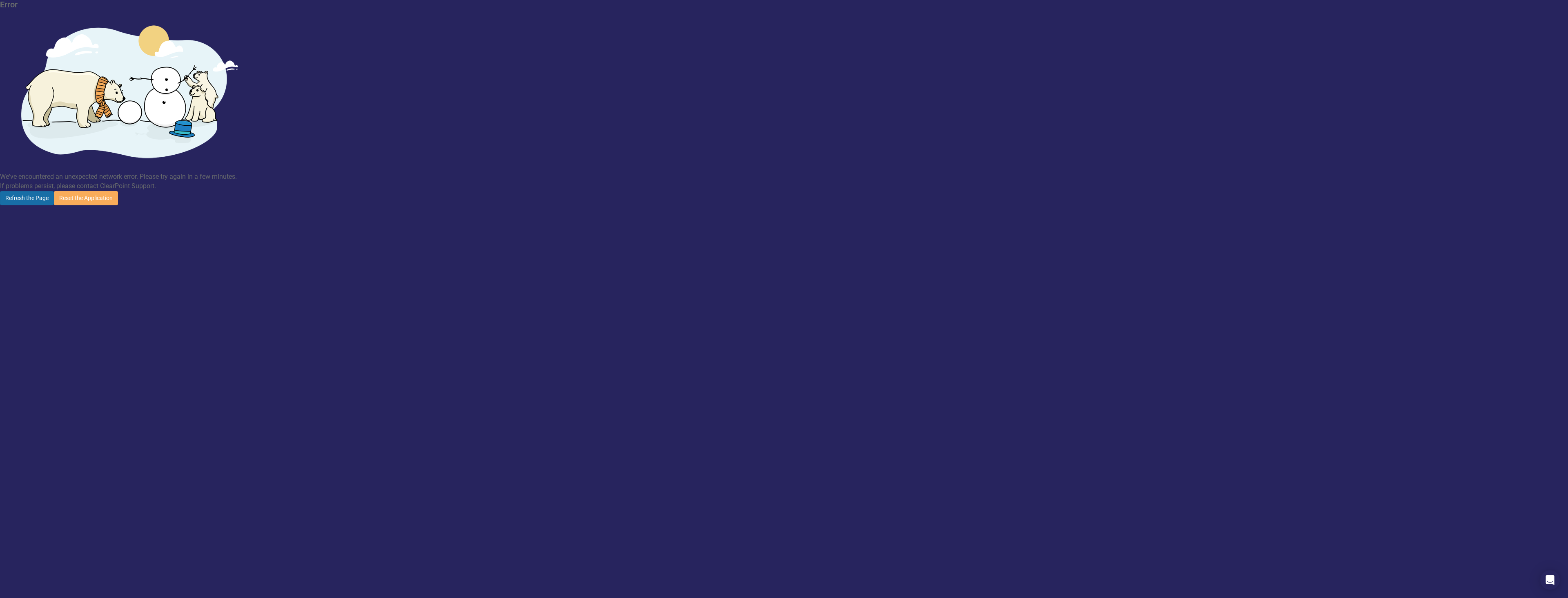
click at [54, 191] on button "Refresh the Page" at bounding box center [27, 198] width 54 height 14
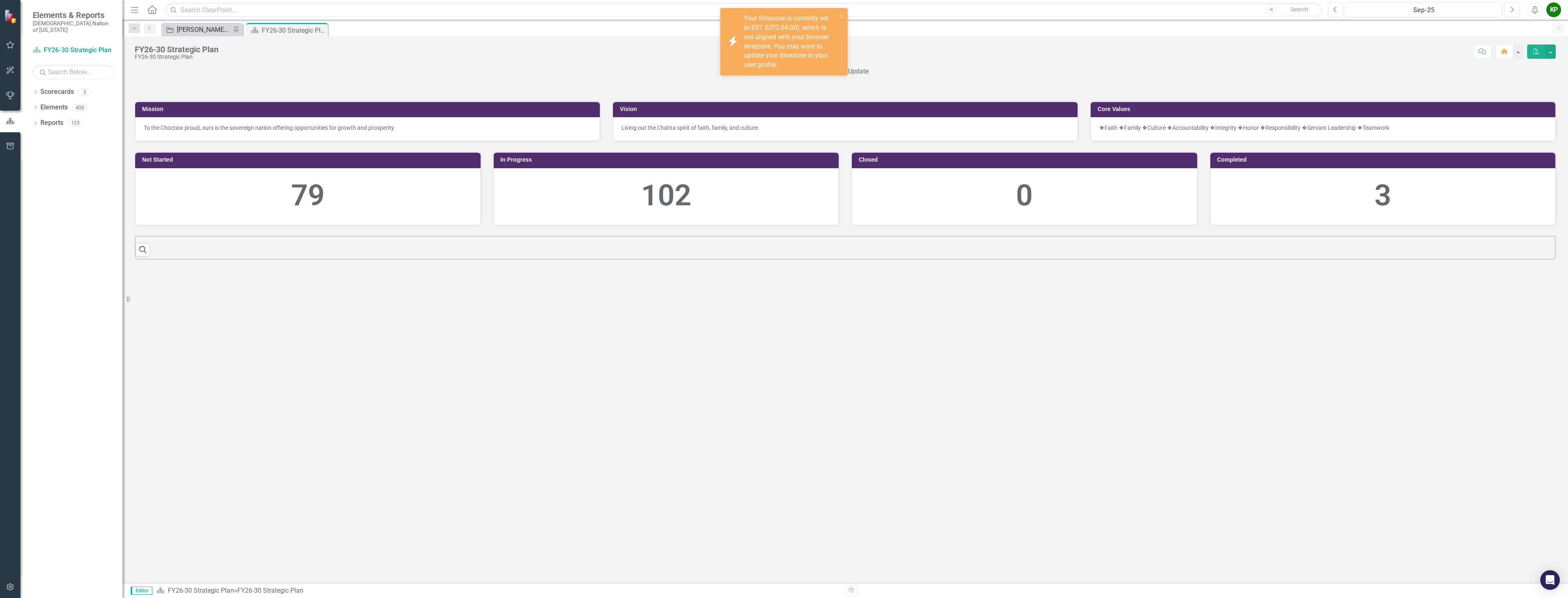
click at [190, 30] on div "[PERSON_NAME] SO's" at bounding box center [204, 30] width 54 height 10
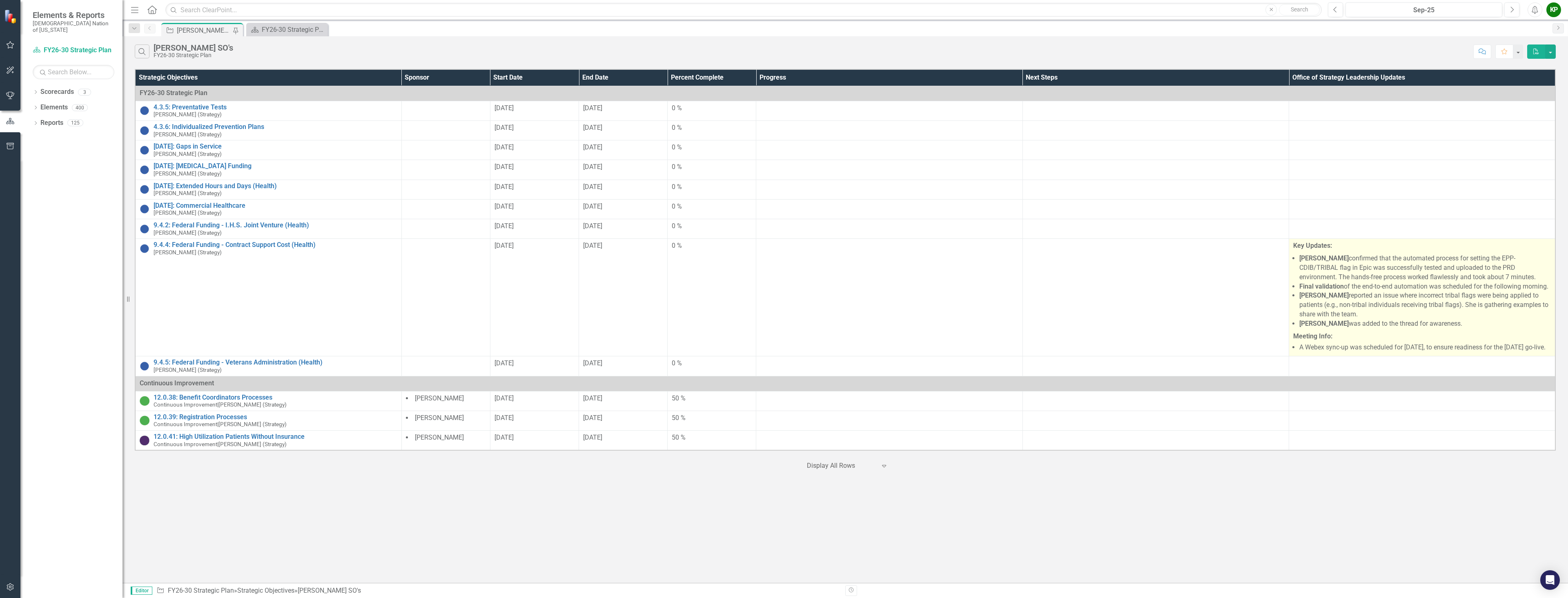
click at [1399, 342] on p "Meeting Info:" at bounding box center [1422, 336] width 258 height 11
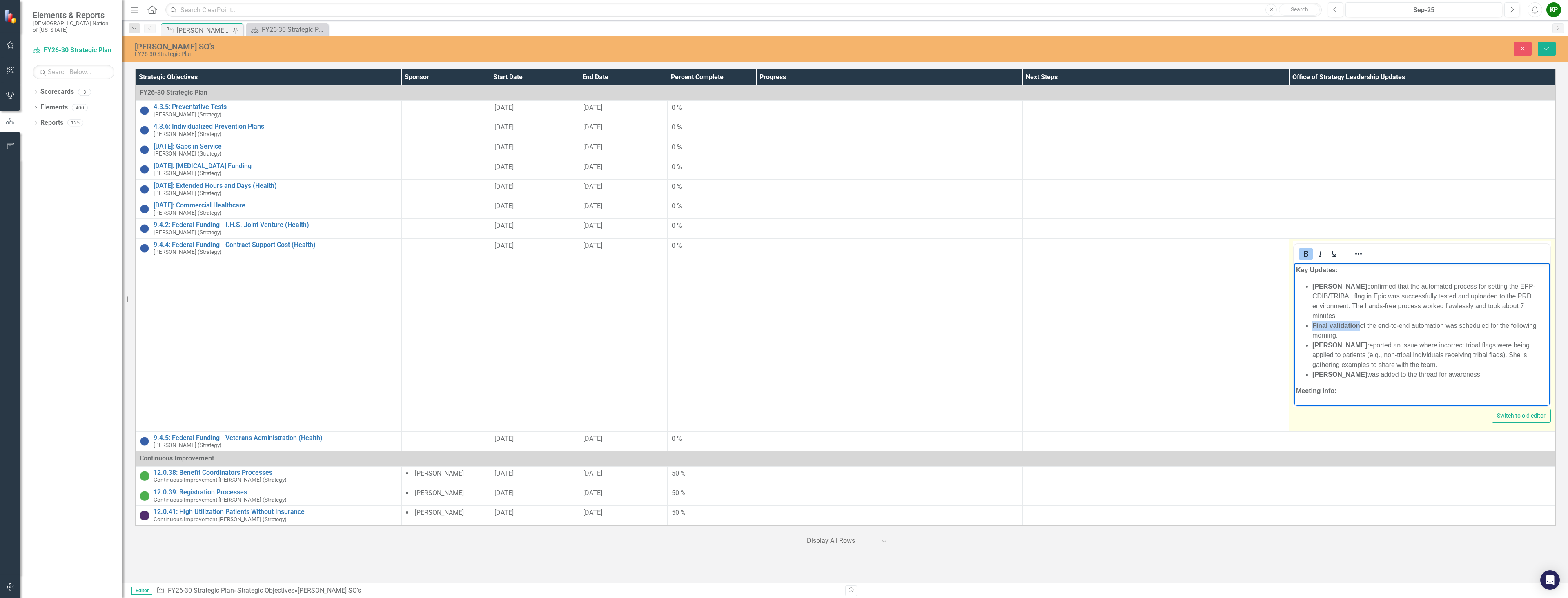
drag, startPoint x: 1359, startPoint y: 325, endPoint x: 1312, endPoint y: 325, distance: 47.0
click at [1312, 325] on strong "Final validation" at bounding box center [1336, 325] width 47 height 7
click at [1303, 250] on icon "Bold" at bounding box center [1306, 253] width 10 height 10
click at [1347, 330] on li "Final validation of the end-to-end automation was scheduled for the following m…" at bounding box center [1430, 330] width 236 height 19
drag, startPoint x: 1500, startPoint y: 326, endPoint x: 1518, endPoint y: 338, distance: 21.6
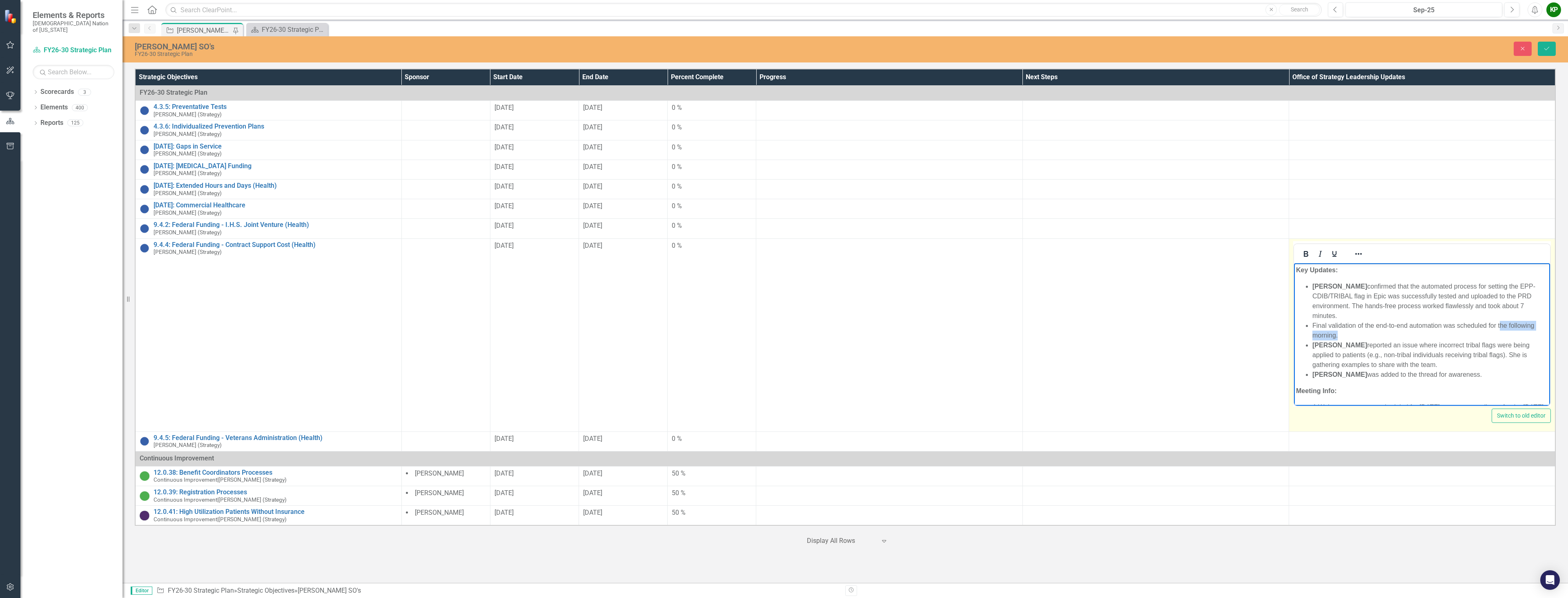
click at [1518, 338] on li "Final validation of the end-to-end automation was scheduled for the following m…" at bounding box center [1430, 330] width 236 height 19
drag, startPoint x: 1444, startPoint y: 325, endPoint x: 1522, endPoint y: 339, distance: 79.2
click at [1522, 339] on li "Final validation of the end-to-end automation was scheduled for the following m…" at bounding box center [1430, 330] width 236 height 19
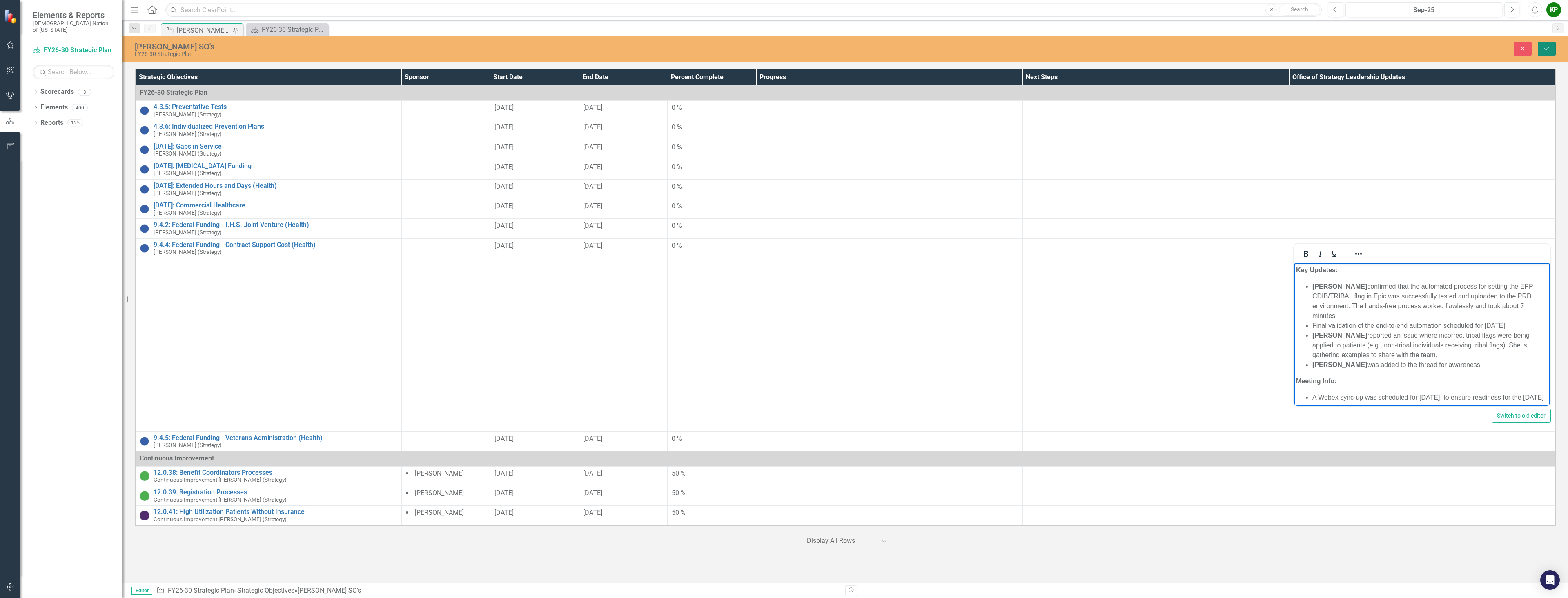
click at [1547, 47] on icon "Save" at bounding box center [1547, 49] width 7 height 6
